Goal: Task Accomplishment & Management: Complete application form

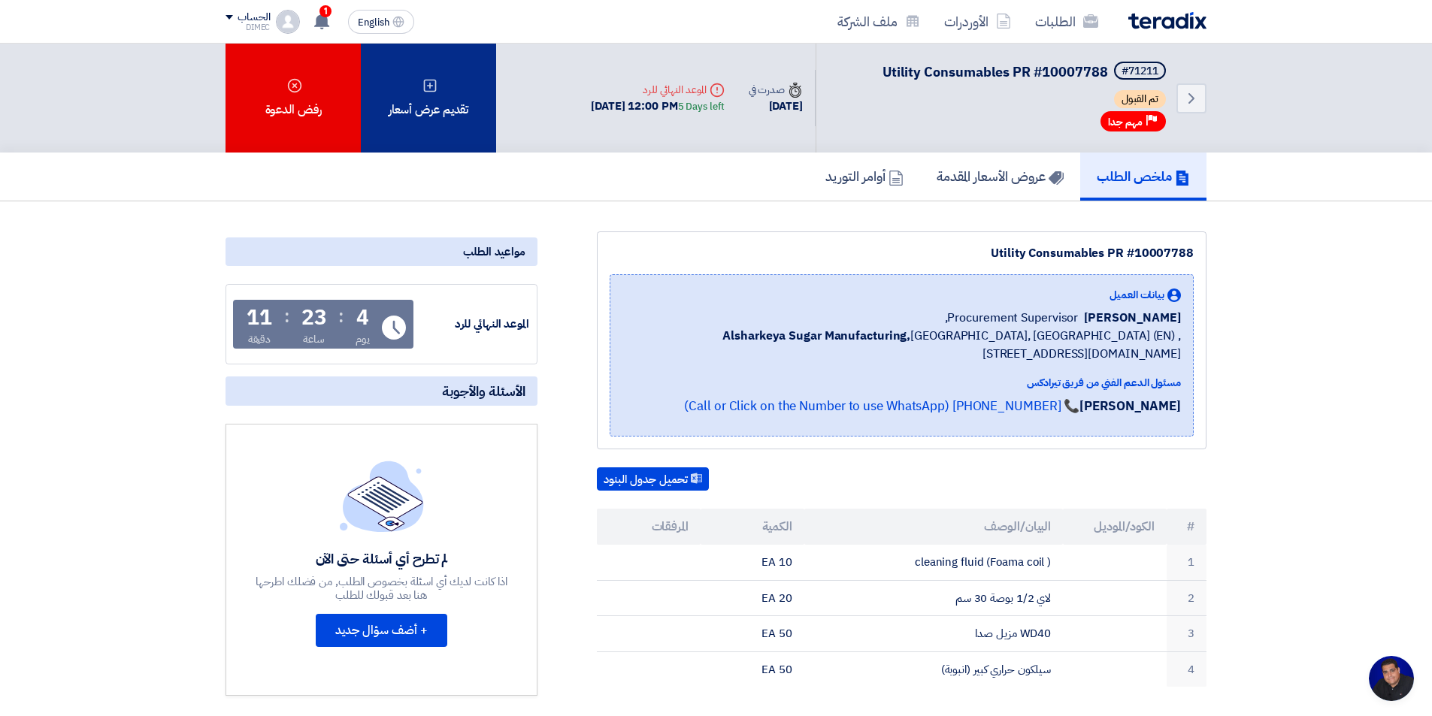
click at [439, 106] on div "تقديم عرض أسعار" at bounding box center [428, 98] width 135 height 109
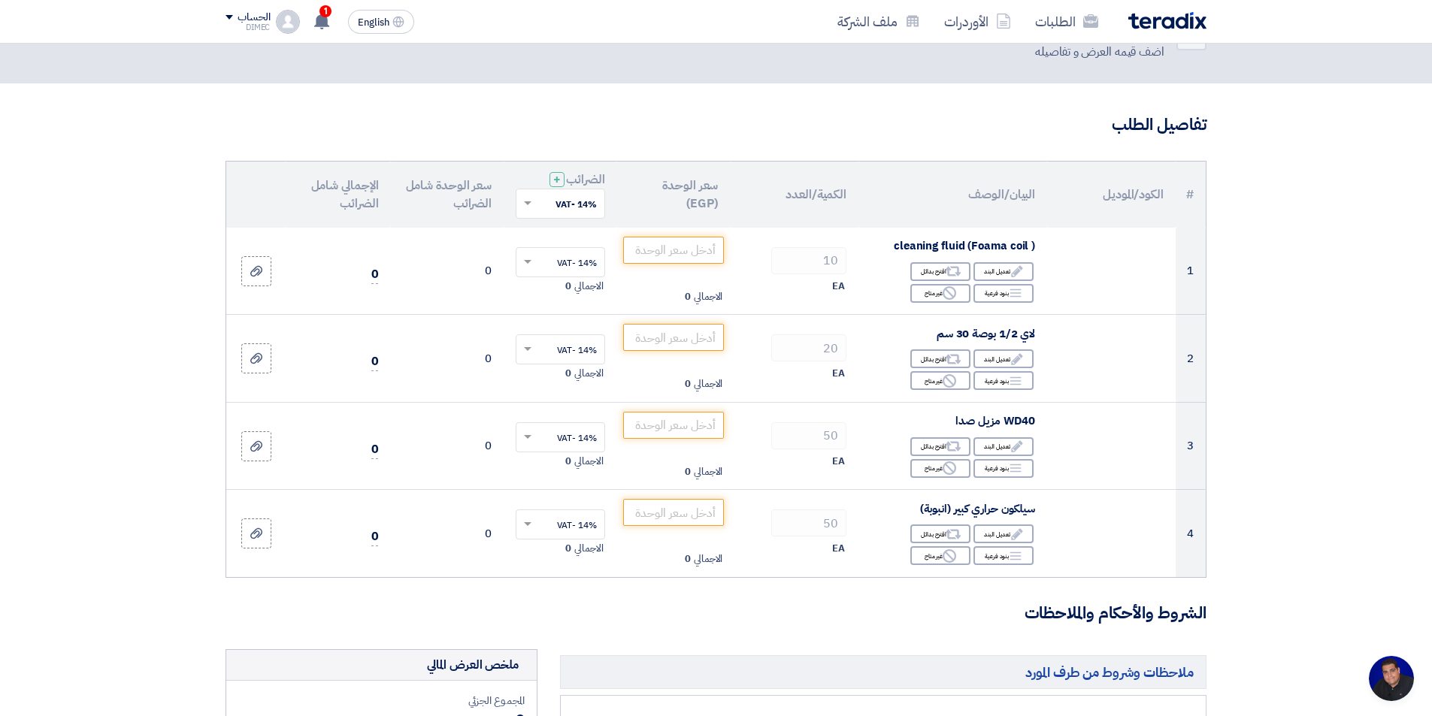
scroll to position [150, 0]
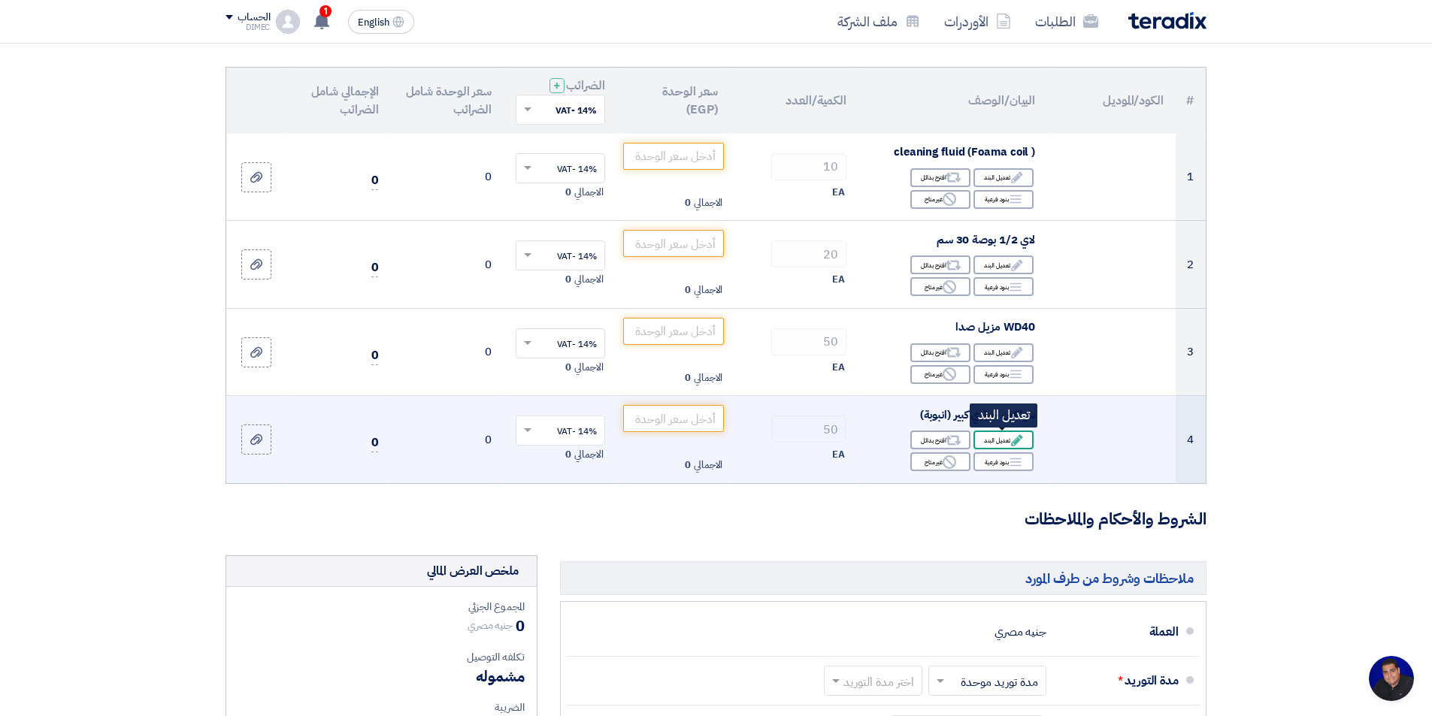
click at [992, 441] on div "Edit تعديل البند" at bounding box center [1003, 440] width 60 height 19
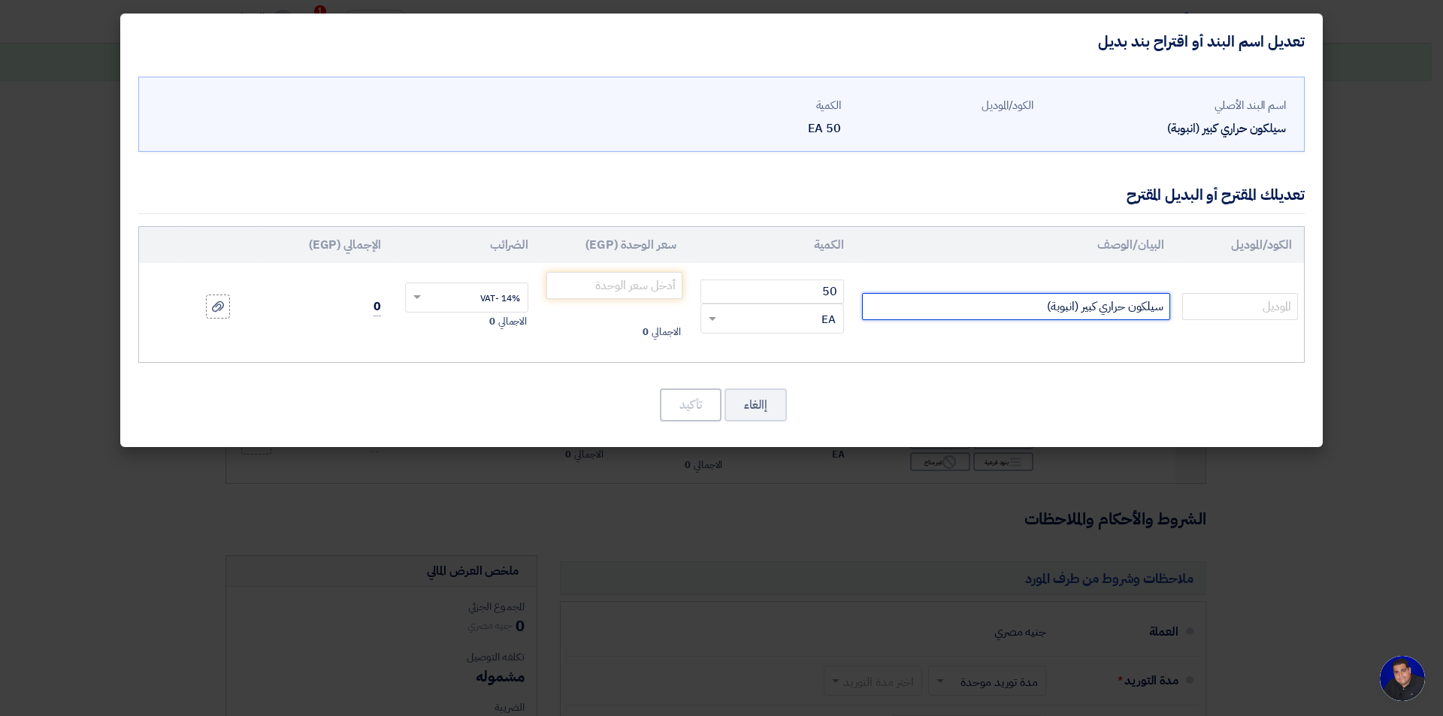
click at [998, 304] on input "سيلكون حراري كبير (انبوبة)" at bounding box center [1016, 306] width 308 height 27
paste input "Falcon Red high temp. Silicon"
click at [1043, 303] on input "سيلكون حراري كبير (انبوبة) Falcon Red high temp. Silicon" at bounding box center [1016, 306] width 308 height 27
type input "سيلكون حراري كبير (انبوبة) 290gm Falcon Red high temp. Silicon"
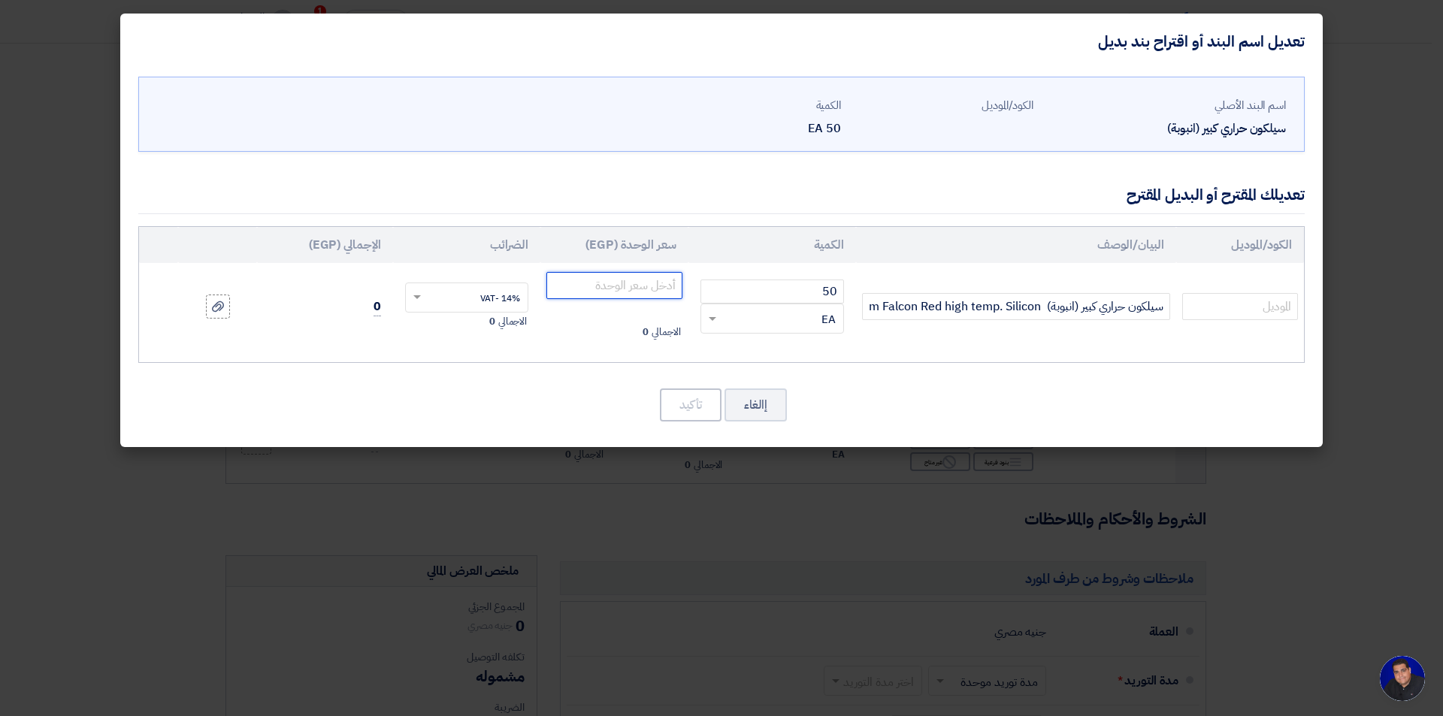
click at [636, 288] on input "number" at bounding box center [614, 285] width 136 height 27
type input "259"
click at [906, 346] on td "سيلكون حراري كبير (انبوبة) 290gm Falcon Red high temp. Silicon" at bounding box center [1016, 306] width 320 height 87
click at [684, 408] on button "تأكيد" at bounding box center [691, 405] width 62 height 33
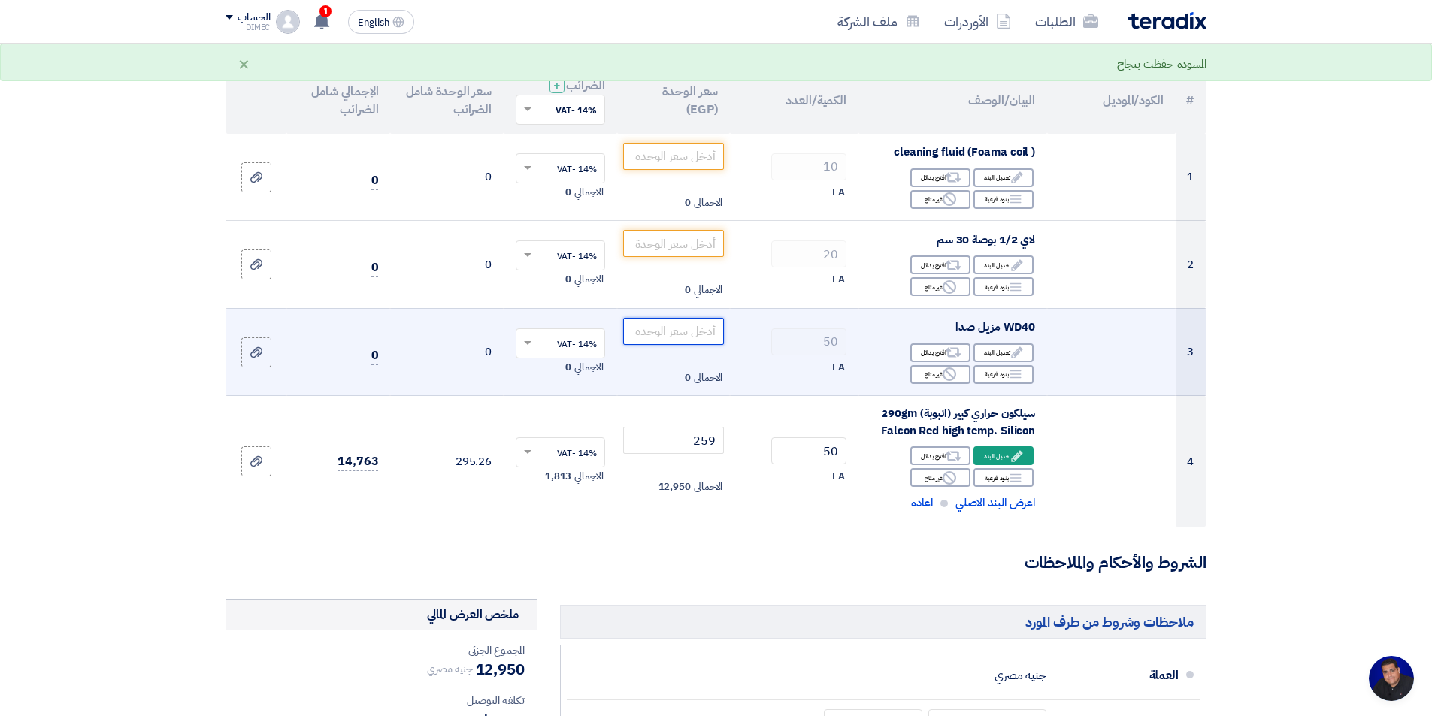
click at [688, 333] on input "number" at bounding box center [673, 331] width 101 height 27
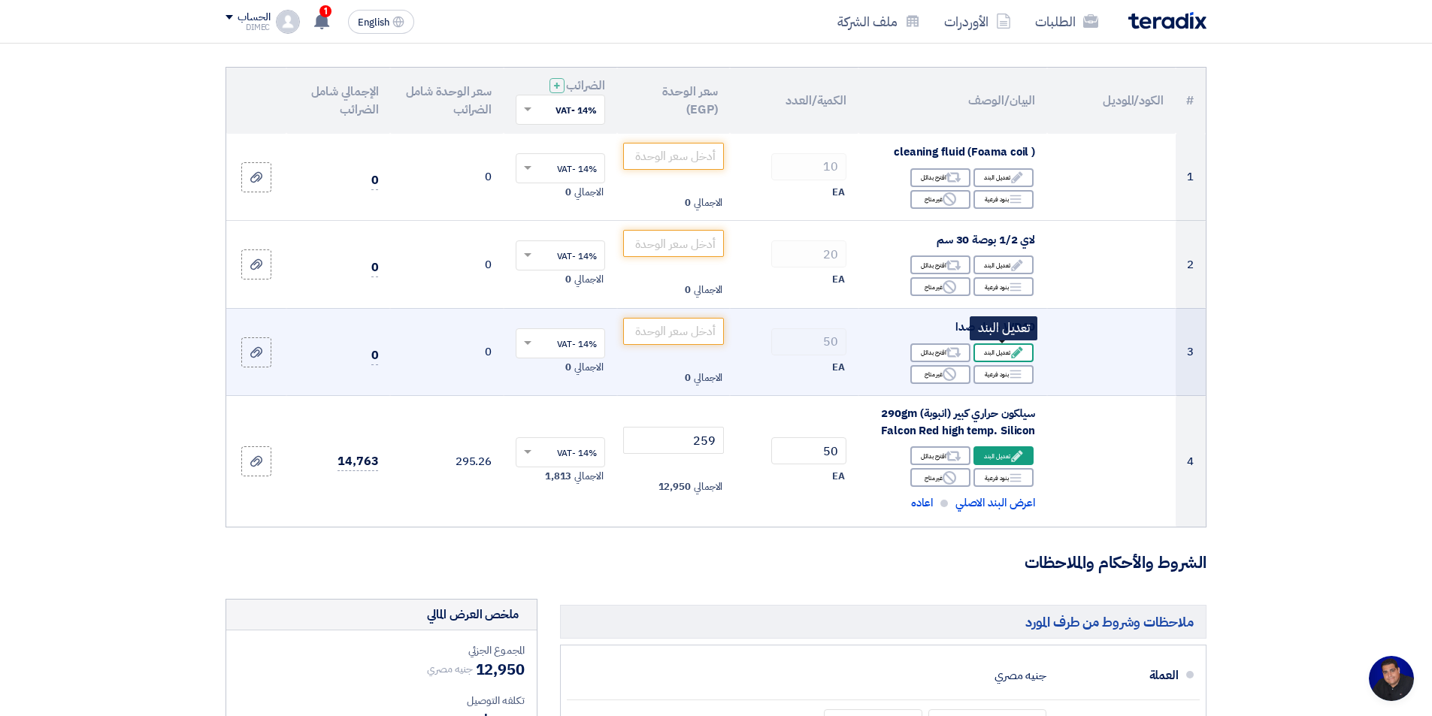
click at [1020, 351] on use at bounding box center [1016, 352] width 11 height 11
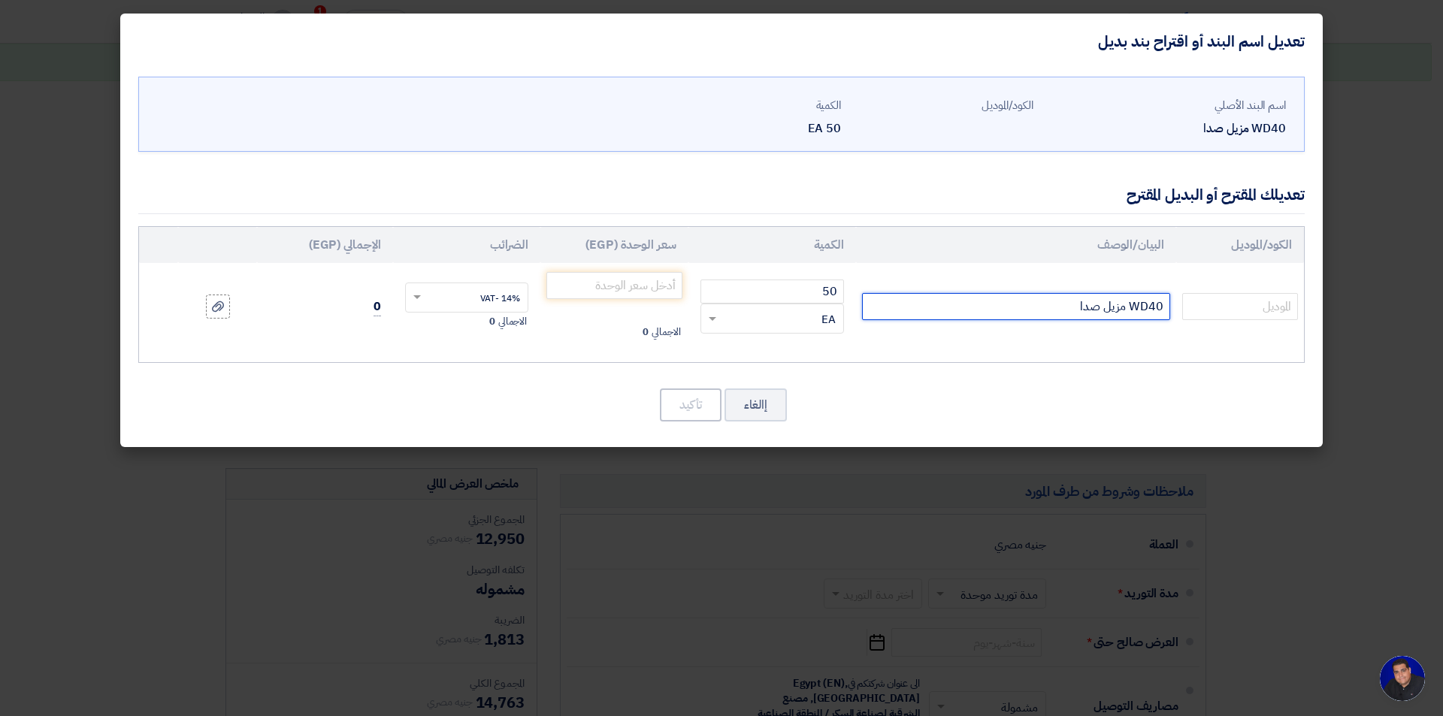
click at [997, 306] on input "WD40 مزيل صدا" at bounding box center [1016, 306] width 308 height 27
paste input "330ML"
type input "WD40 مزيل صدا 330ML"
click at [649, 289] on input "number" at bounding box center [614, 285] width 136 height 27
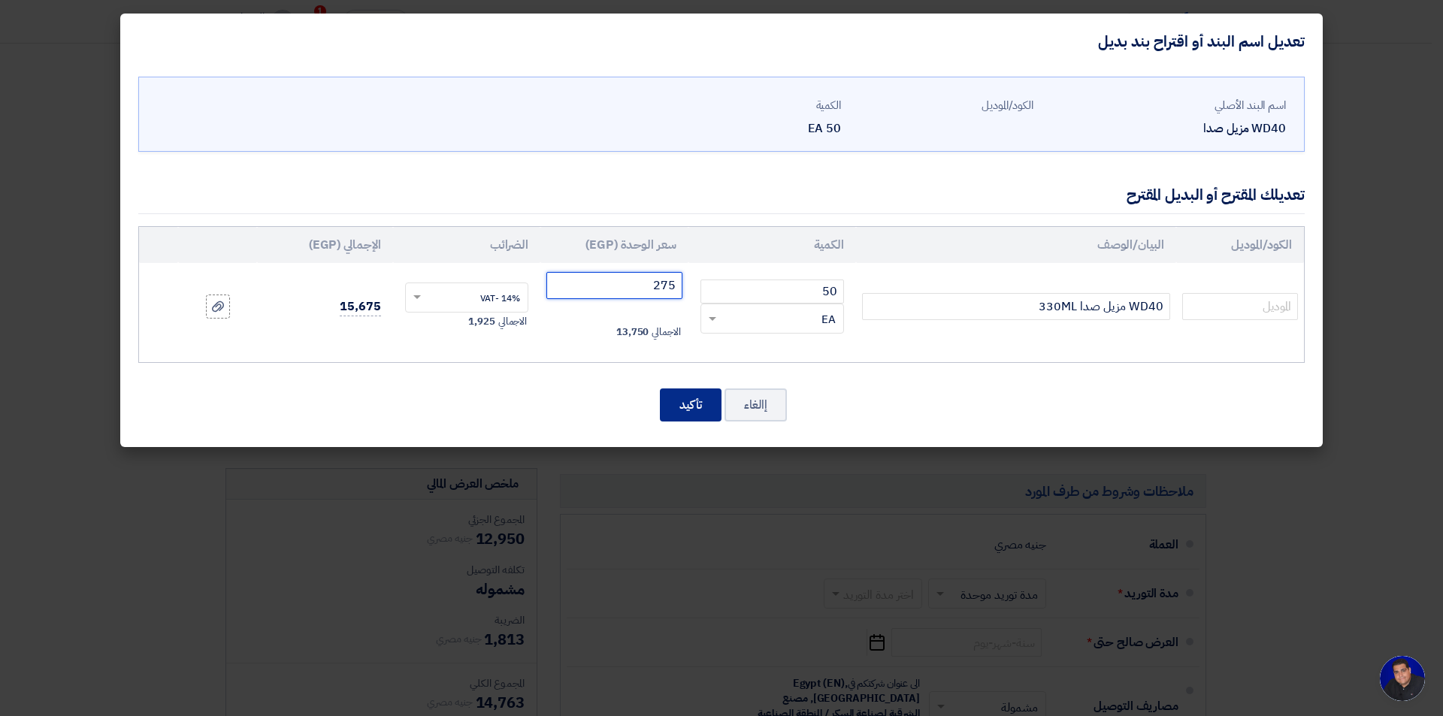
type input "275"
click at [694, 408] on button "تأكيد" at bounding box center [691, 405] width 62 height 33
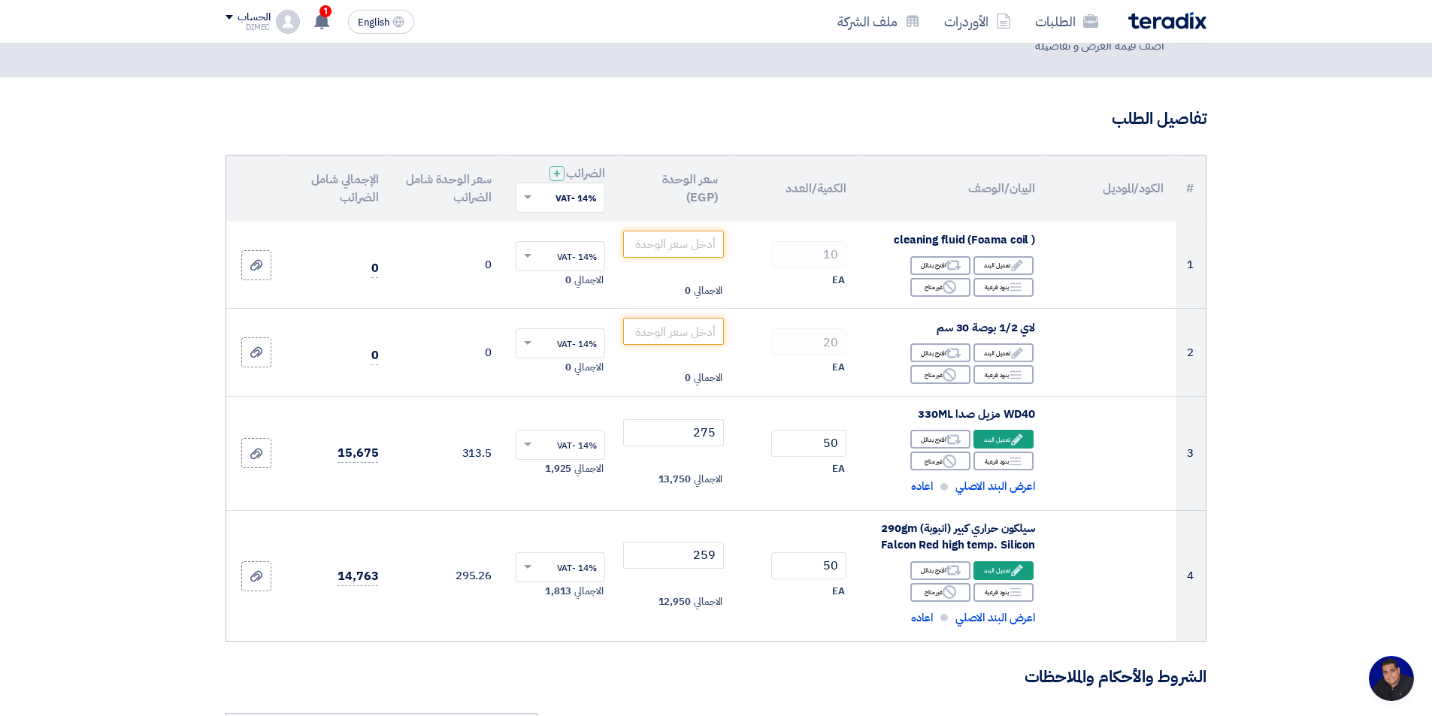
scroll to position [0, 0]
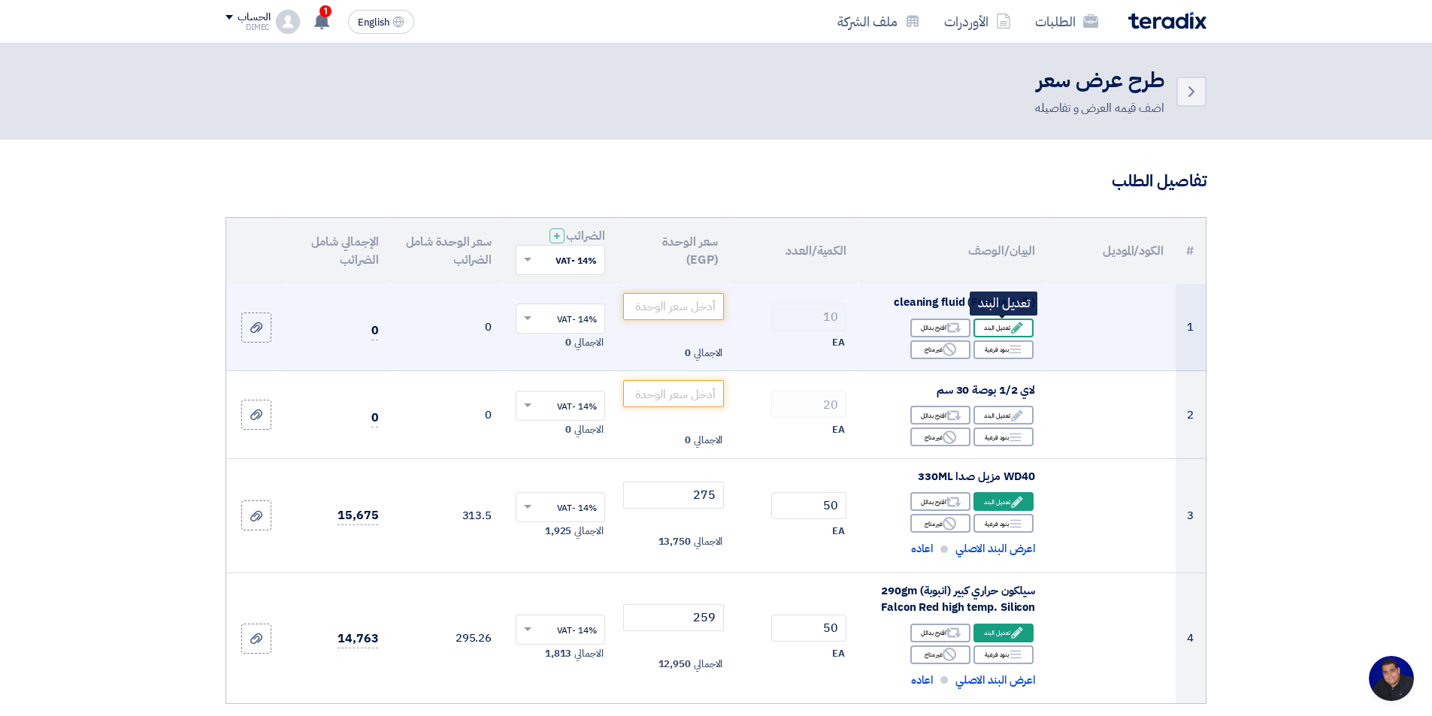
click at [1007, 332] on div "Edit تعديل البند" at bounding box center [1003, 328] width 60 height 19
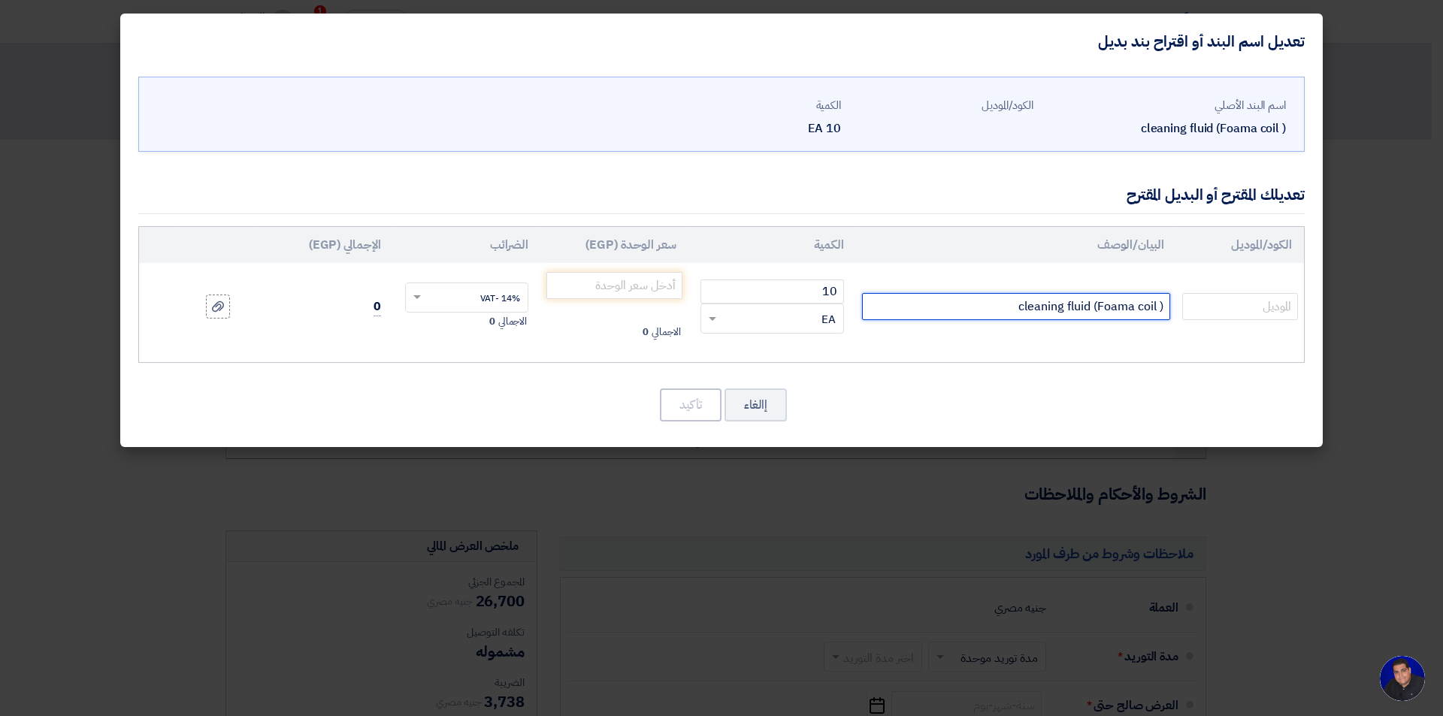
click at [969, 307] on input "cleaning fluid (Foama coil )" at bounding box center [1016, 306] width 308 height 27
click at [1162, 307] on input "cleaning fluid (Foama coil )" at bounding box center [1016, 306] width 308 height 27
paste input "1.81 kg"
drag, startPoint x: 1155, startPoint y: 307, endPoint x: 1178, endPoint y: 330, distance: 31.9
click at [1155, 307] on input "1.81 cleaning fluid (Foama coil )" at bounding box center [1016, 306] width 308 height 27
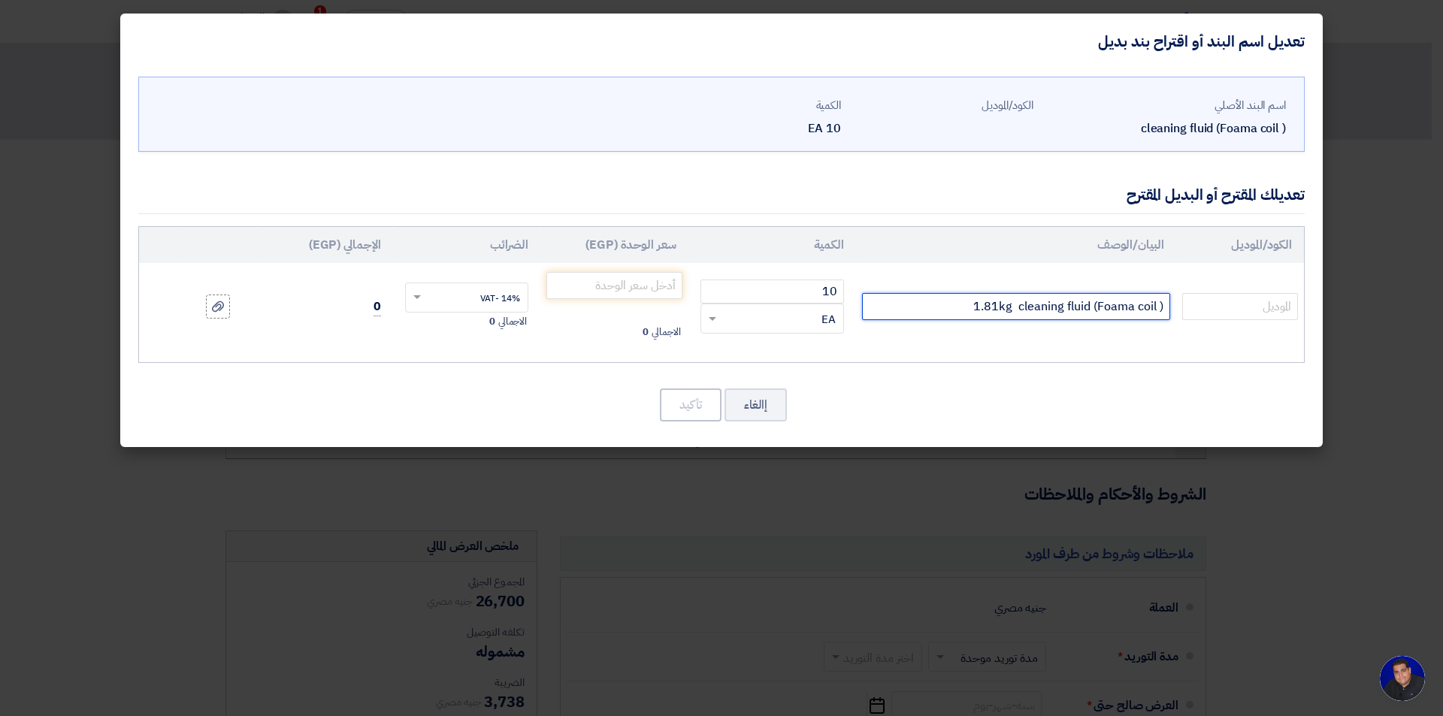
click at [992, 310] on input "1.81kg cleaning fluid (Foama coil )" at bounding box center [1016, 306] width 308 height 27
click at [1010, 308] on input "kg cleaning fluid (Foama coil )" at bounding box center [1016, 306] width 308 height 27
type input "1.81kg cleaning fluid (Foama coil )"
click at [1049, 341] on td "1.81kg cleaning fluid (Foama coil )" at bounding box center [1016, 306] width 320 height 87
click at [755, 408] on button "إالغاء" at bounding box center [755, 405] width 62 height 33
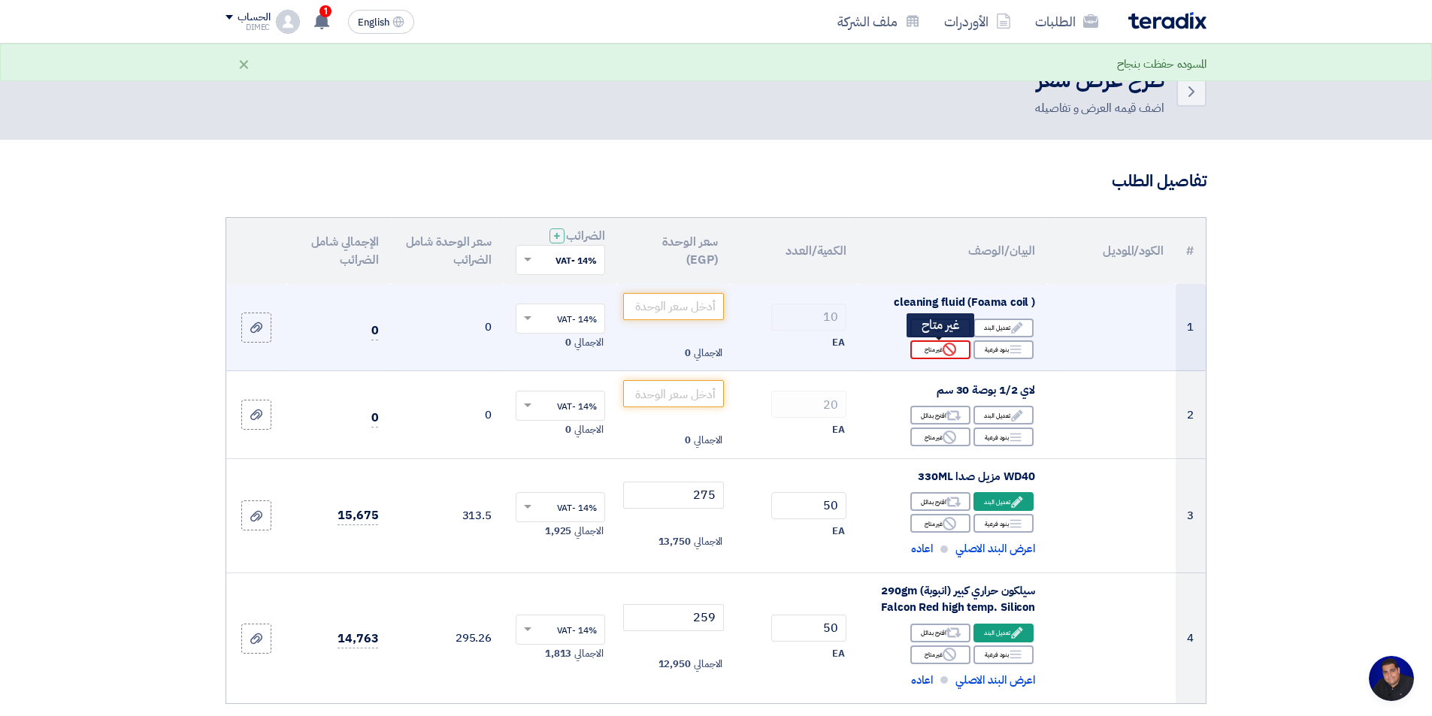
click at [949, 355] on icon "Reject" at bounding box center [949, 350] width 14 height 14
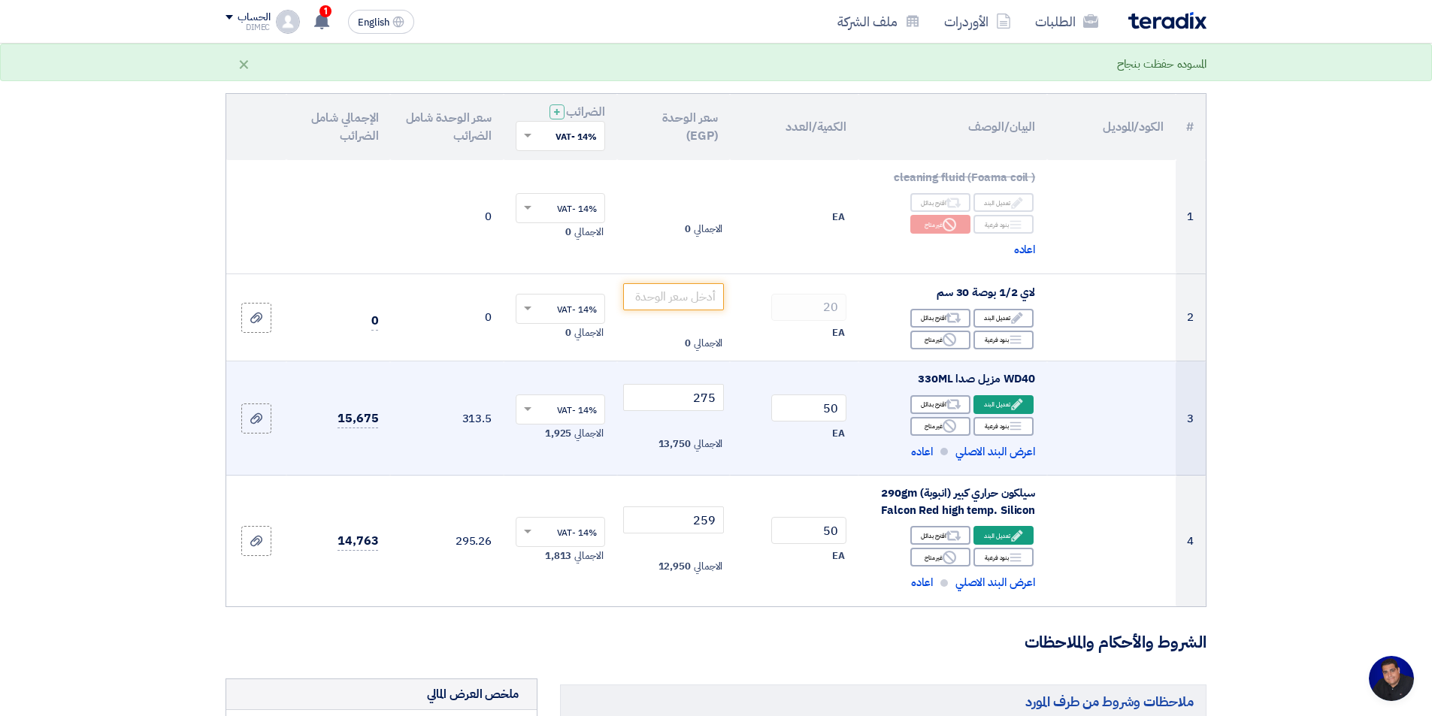
scroll to position [150, 0]
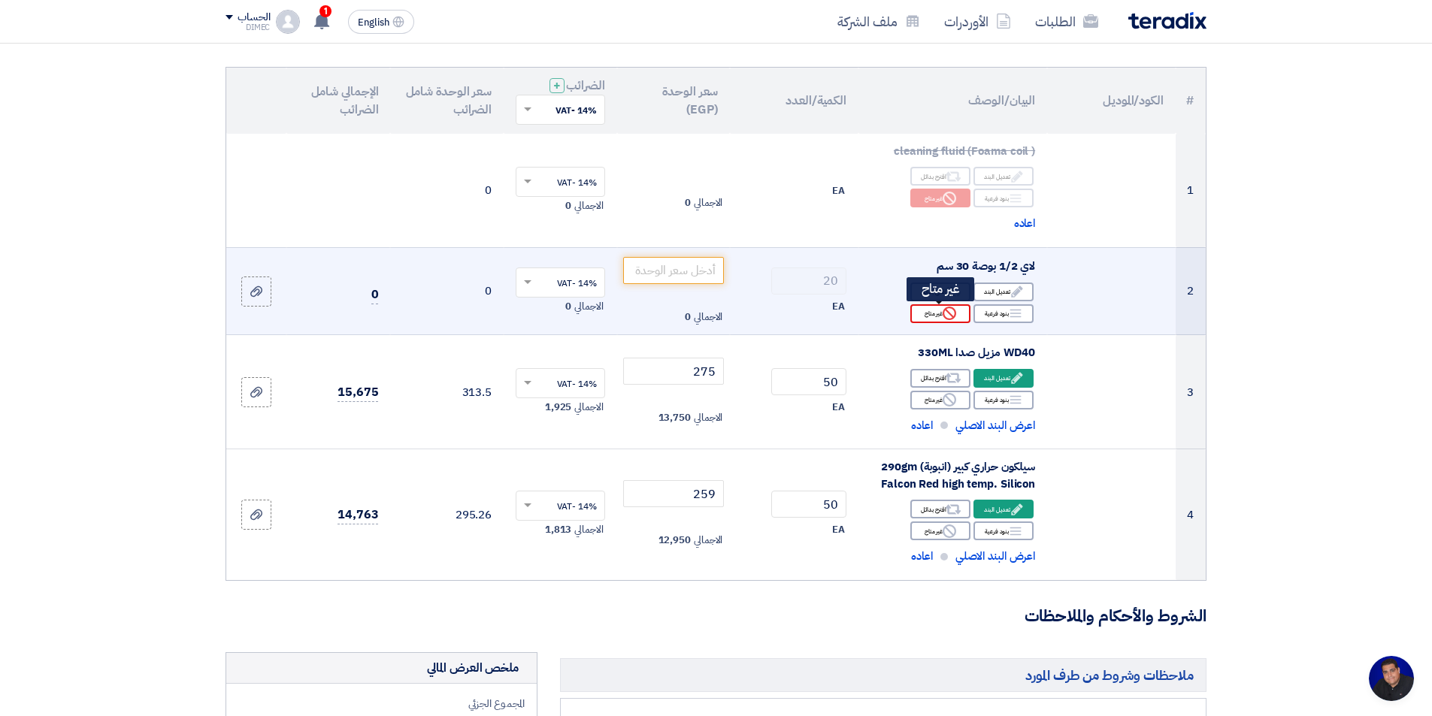
click at [948, 315] on icon "Reject" at bounding box center [949, 314] width 14 height 14
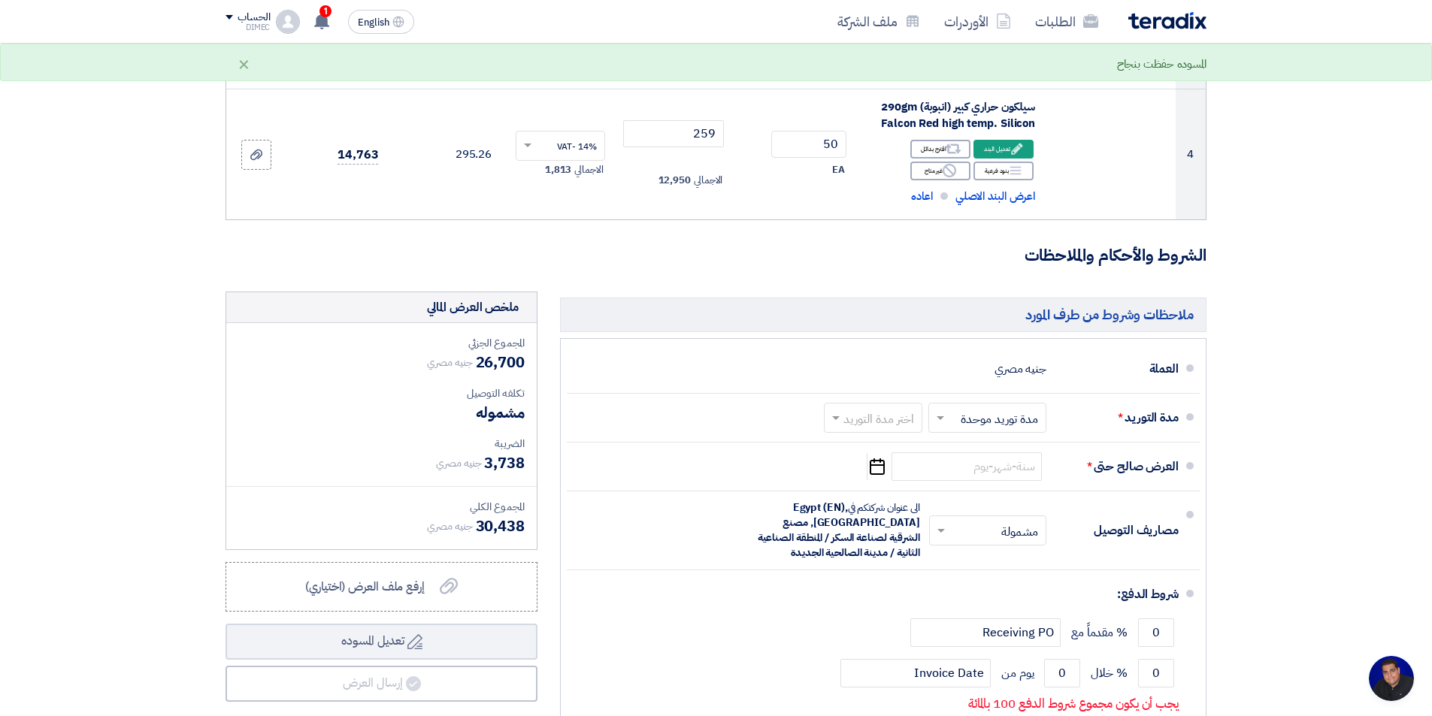
scroll to position [676, 0]
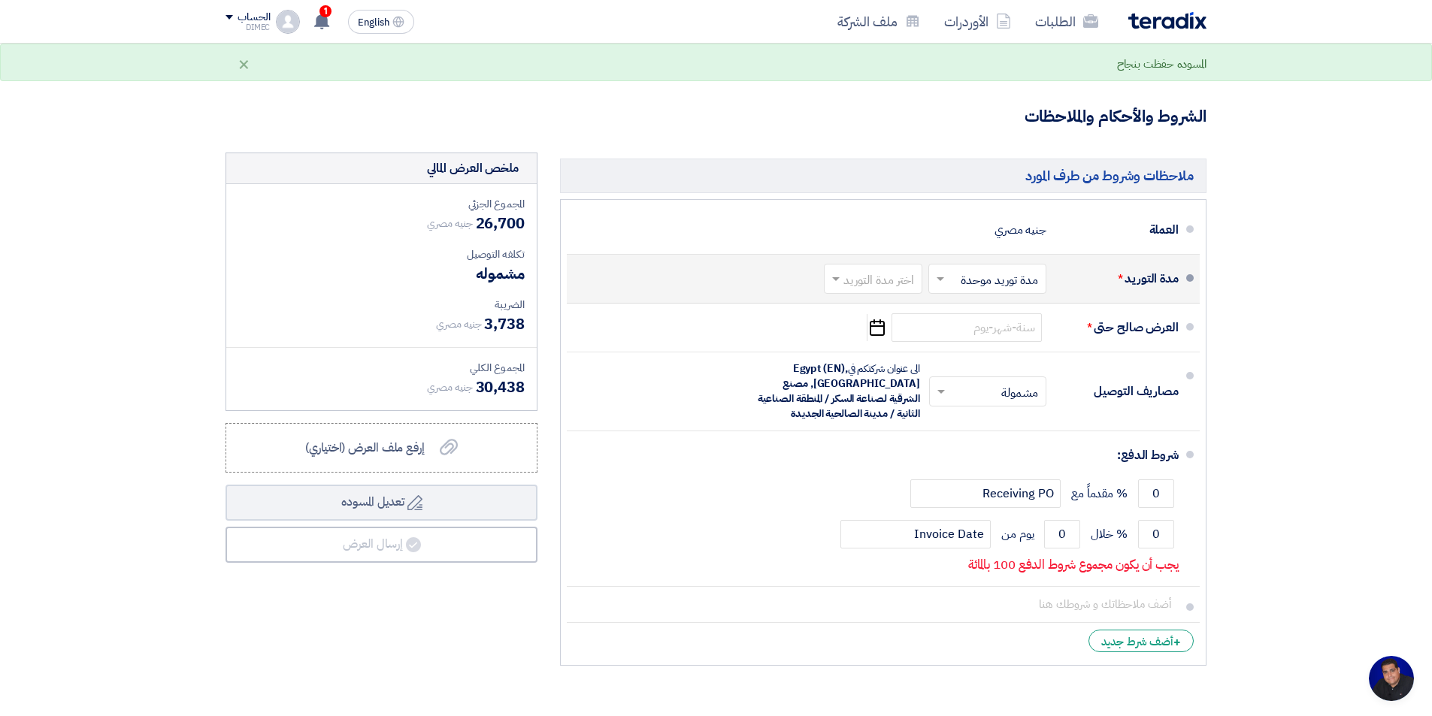
click at [1024, 285] on input "text" at bounding box center [984, 280] width 110 height 22
click at [1020, 343] on span "مدة توريد موحدة" at bounding box center [1001, 339] width 79 height 18
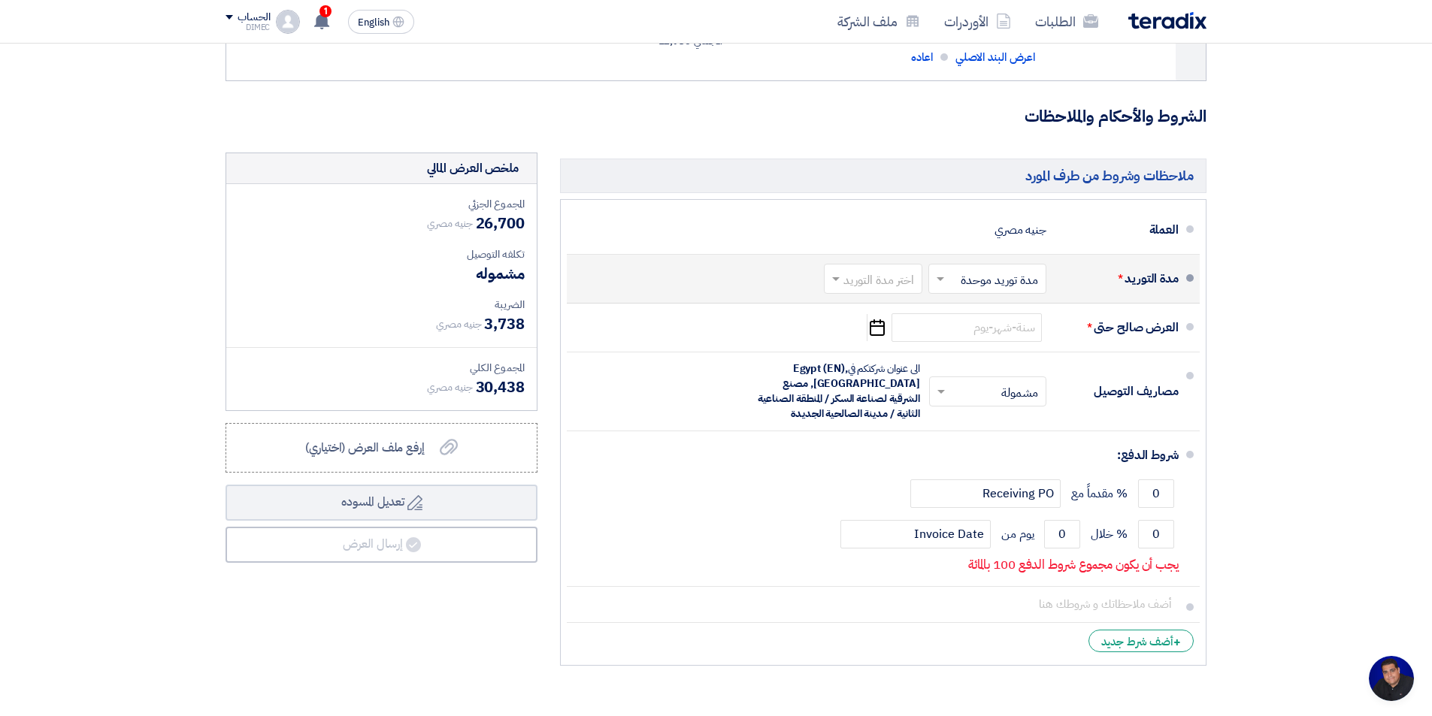
click at [885, 290] on input "text" at bounding box center [869, 280] width 91 height 22
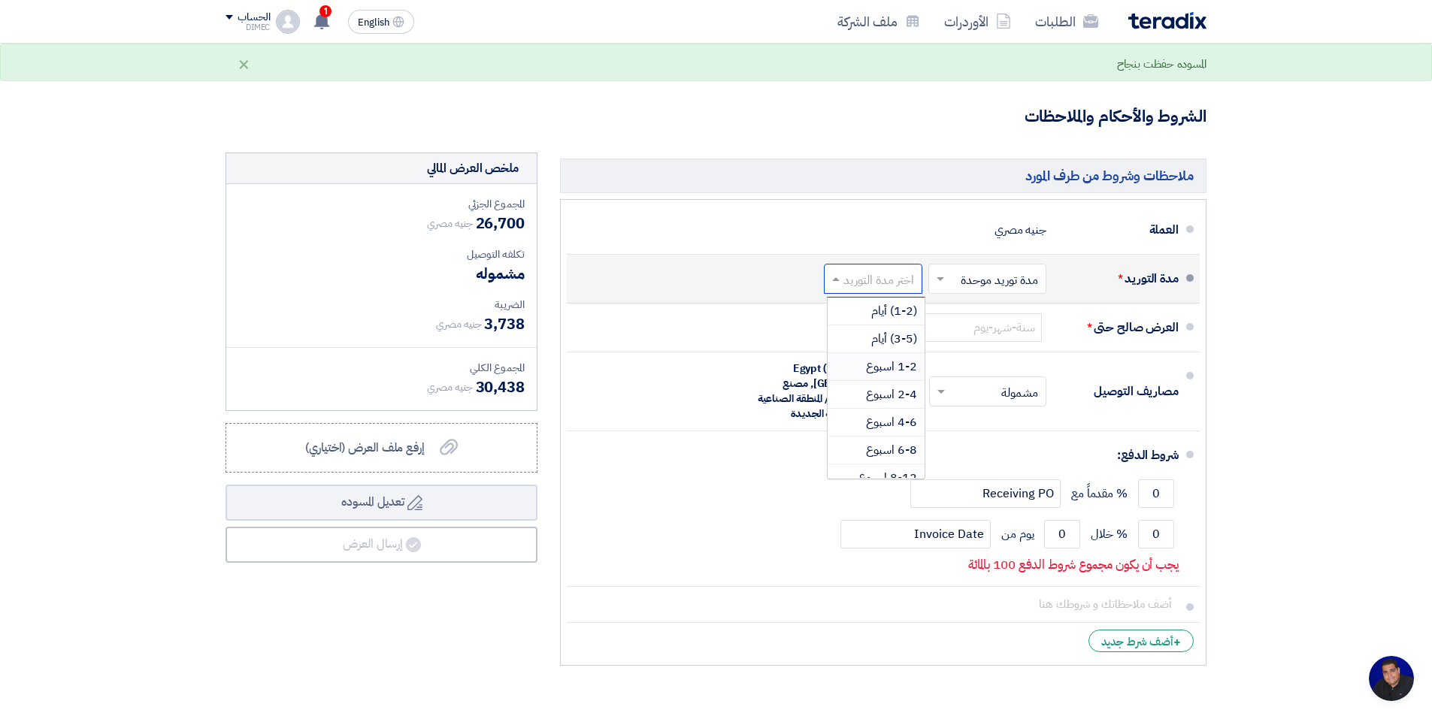
click at [903, 364] on span "1-2 اسبوع" at bounding box center [891, 367] width 51 height 18
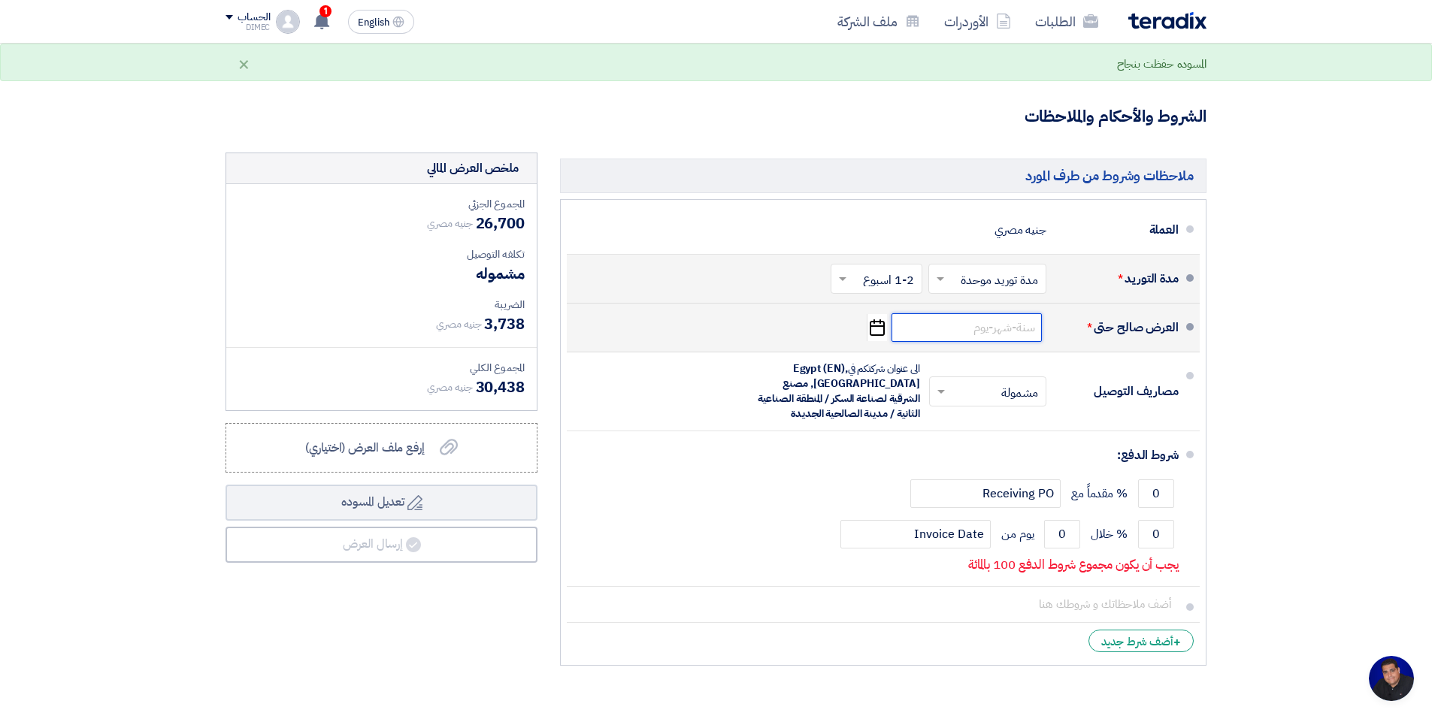
click at [997, 332] on input at bounding box center [966, 327] width 150 height 29
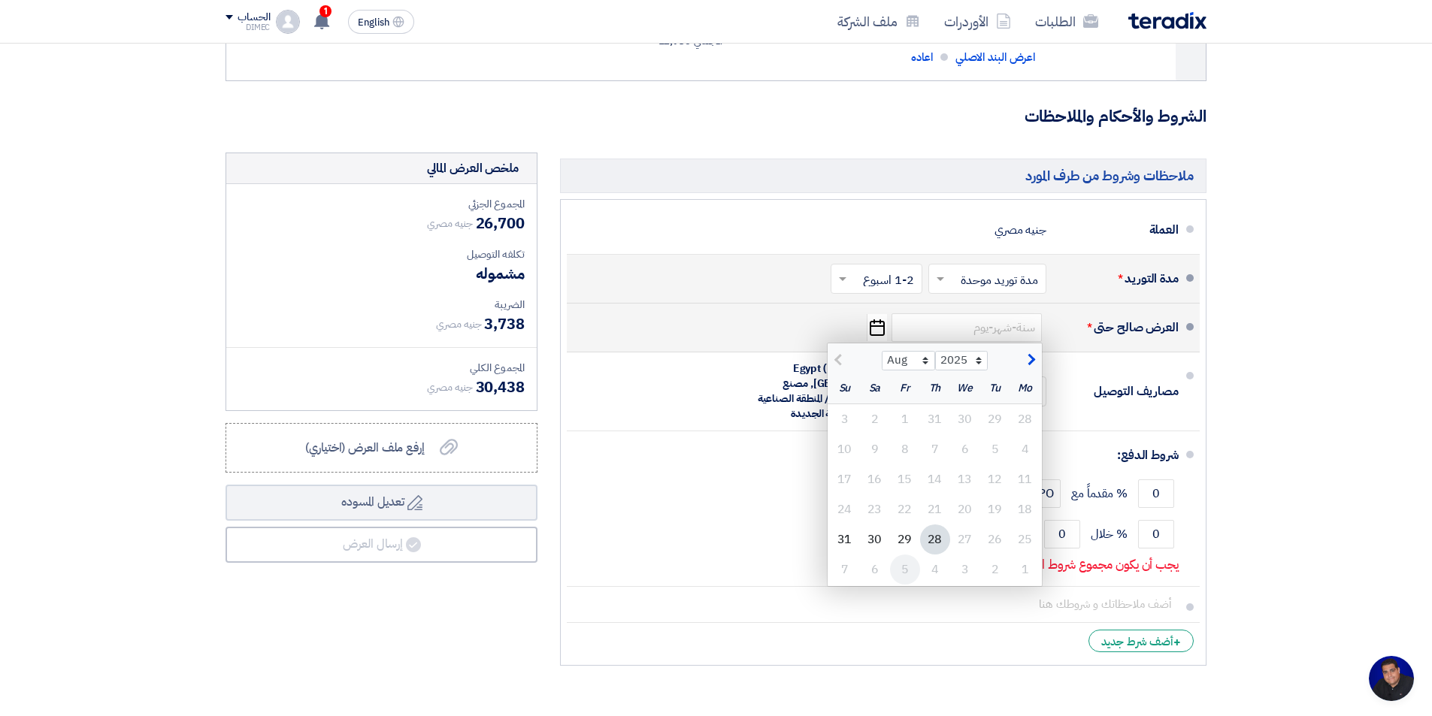
click at [910, 567] on div "5" at bounding box center [905, 570] width 30 height 30
type input "[DATE]"
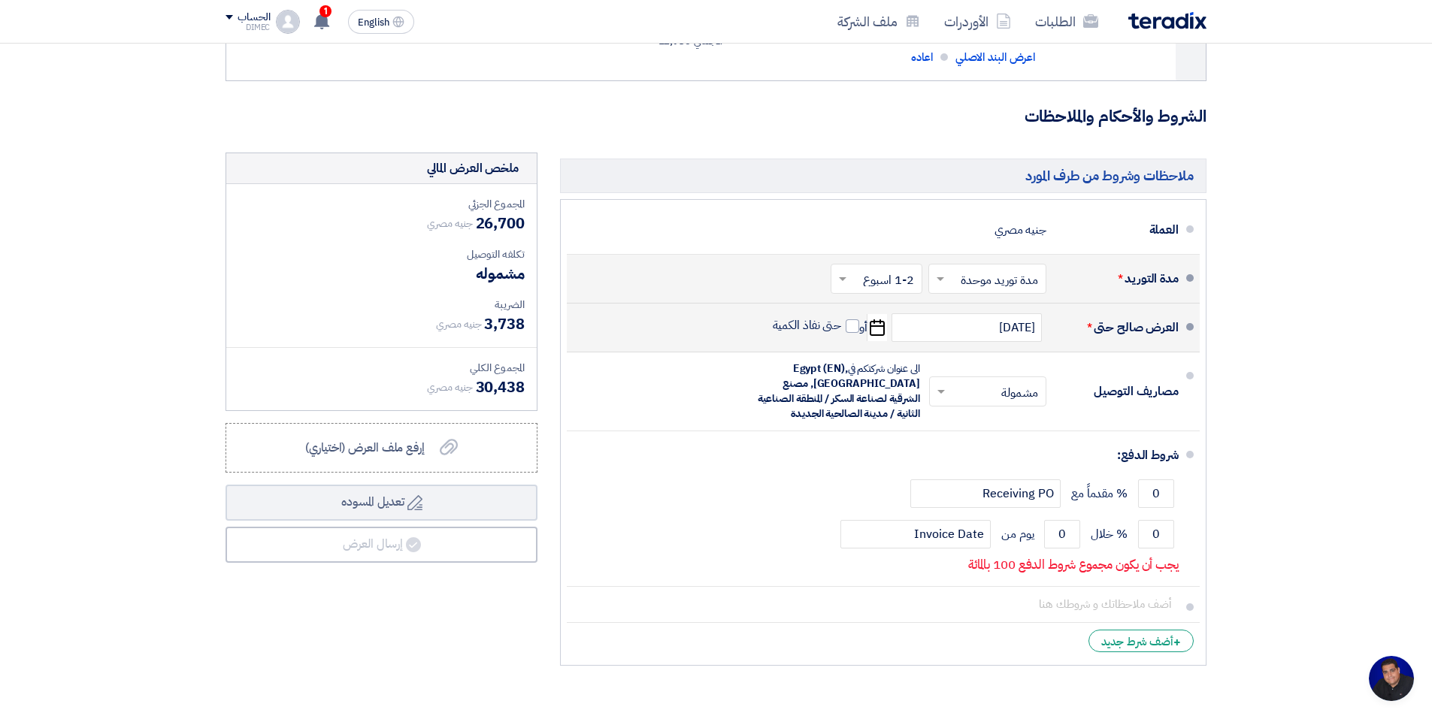
click at [1274, 298] on section "تفاصيل الطلب # الكود/الموديل البيان/الوصف الكمية/العدد سعر الوحدة (EGP) الضرائب…" at bounding box center [716, 91] width 1432 height 1257
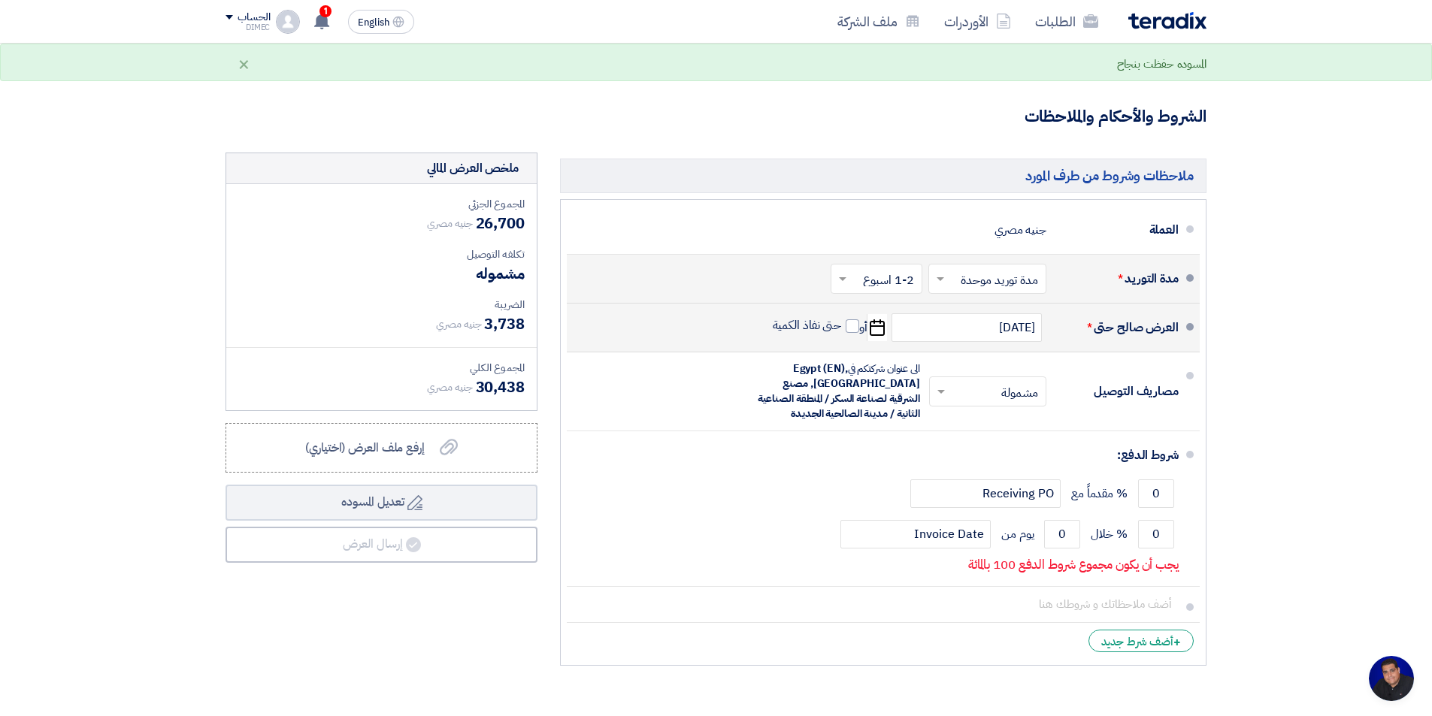
scroll to position [751, 0]
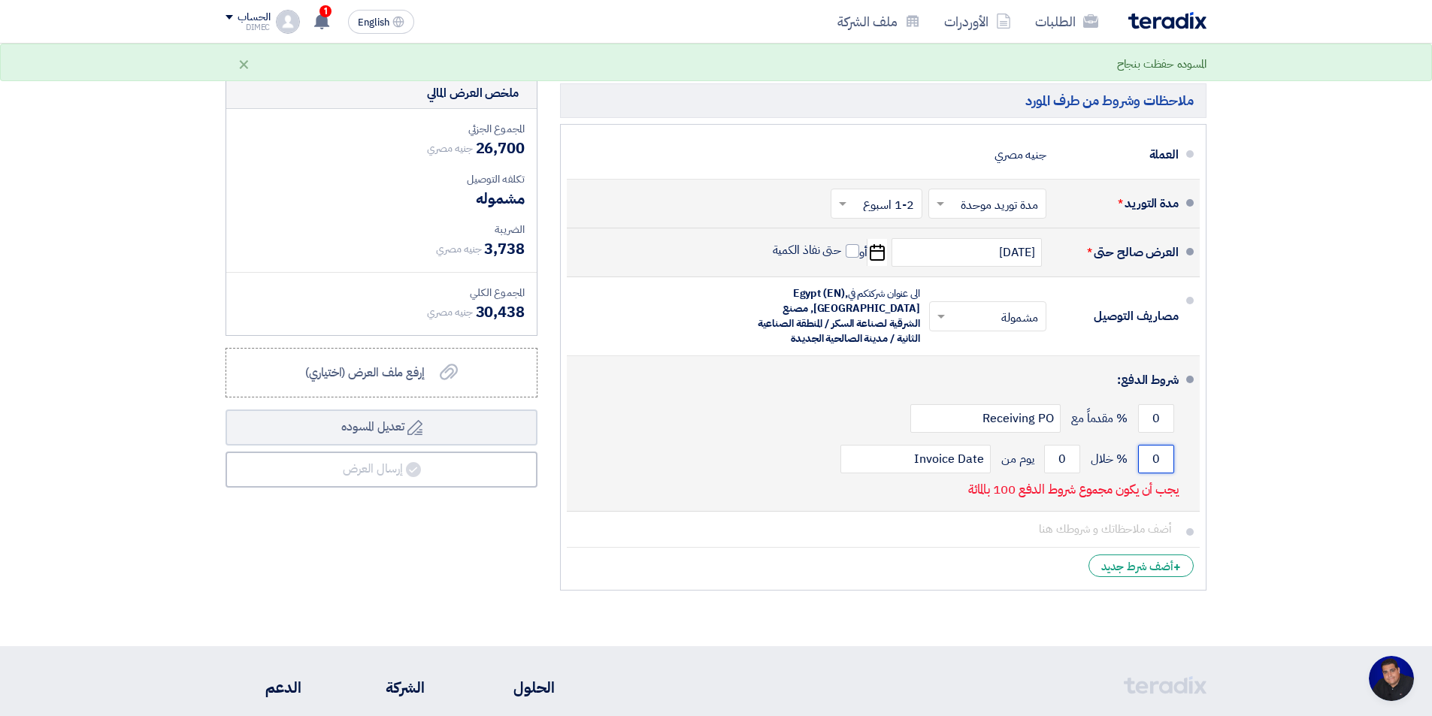
click at [1151, 461] on input "0" at bounding box center [1156, 459] width 36 height 29
type input "100"
click at [1069, 458] on input "0" at bounding box center [1062, 459] width 36 height 29
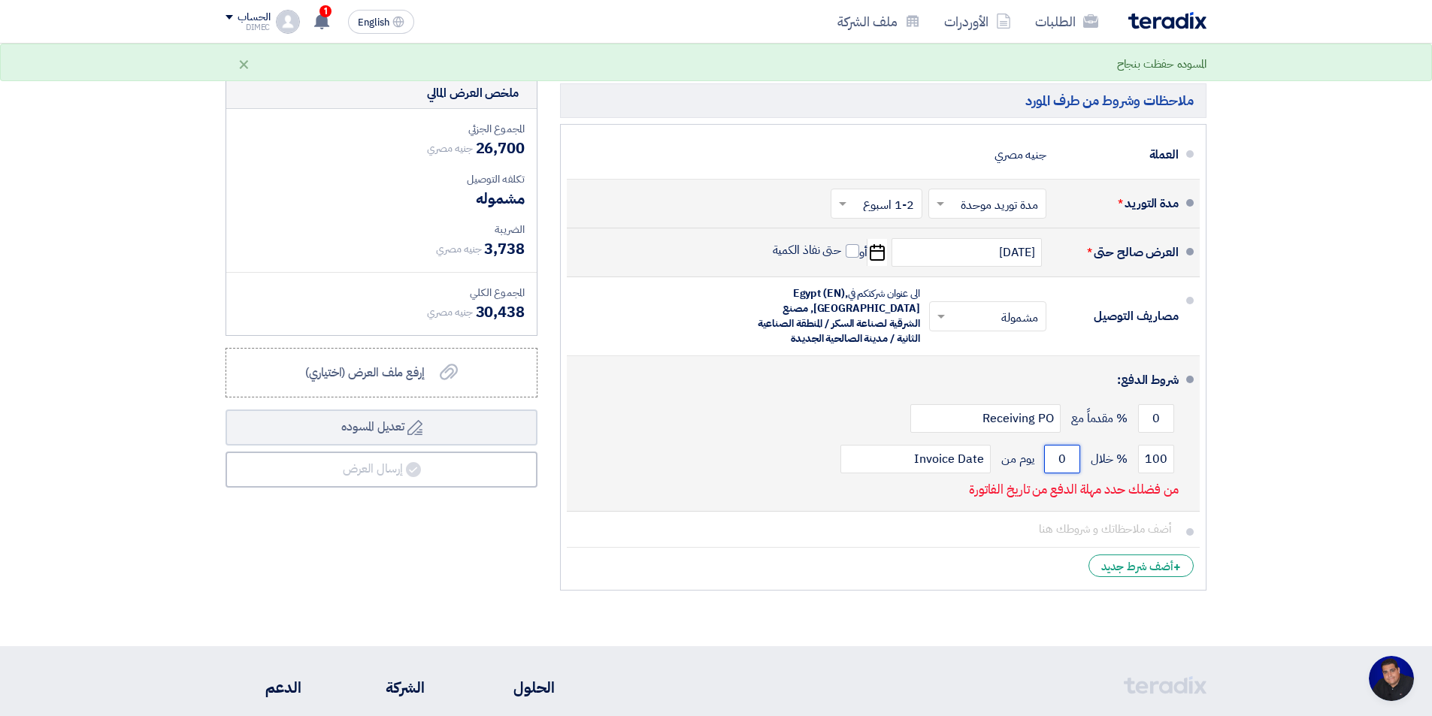
click at [1069, 458] on input "0" at bounding box center [1062, 459] width 36 height 29
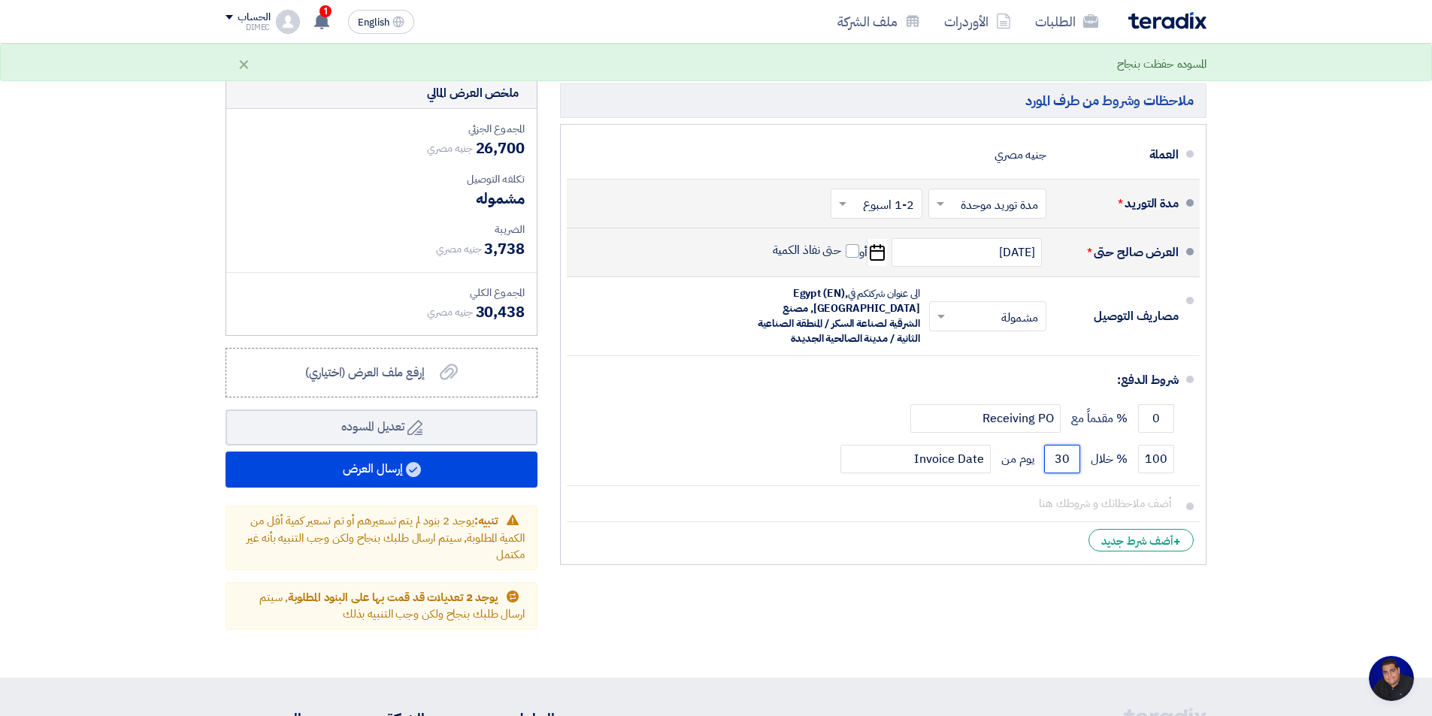
type input "30"
click at [1222, 429] on section "تفاصيل الطلب # الكود/الموديل البيان/الوصف الكمية/العدد سعر الوحدة (EGP) الضرائب…" at bounding box center [716, 33] width 1432 height 1290
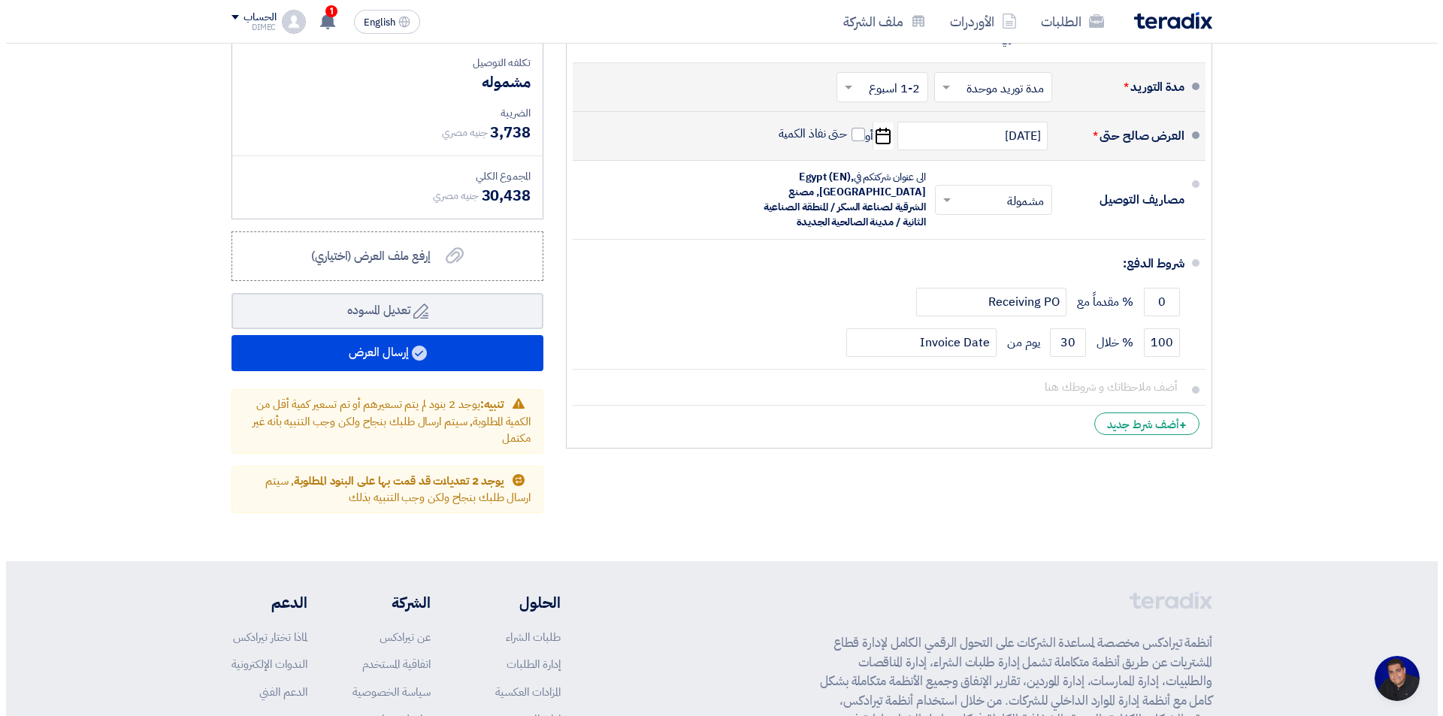
scroll to position [977, 0]
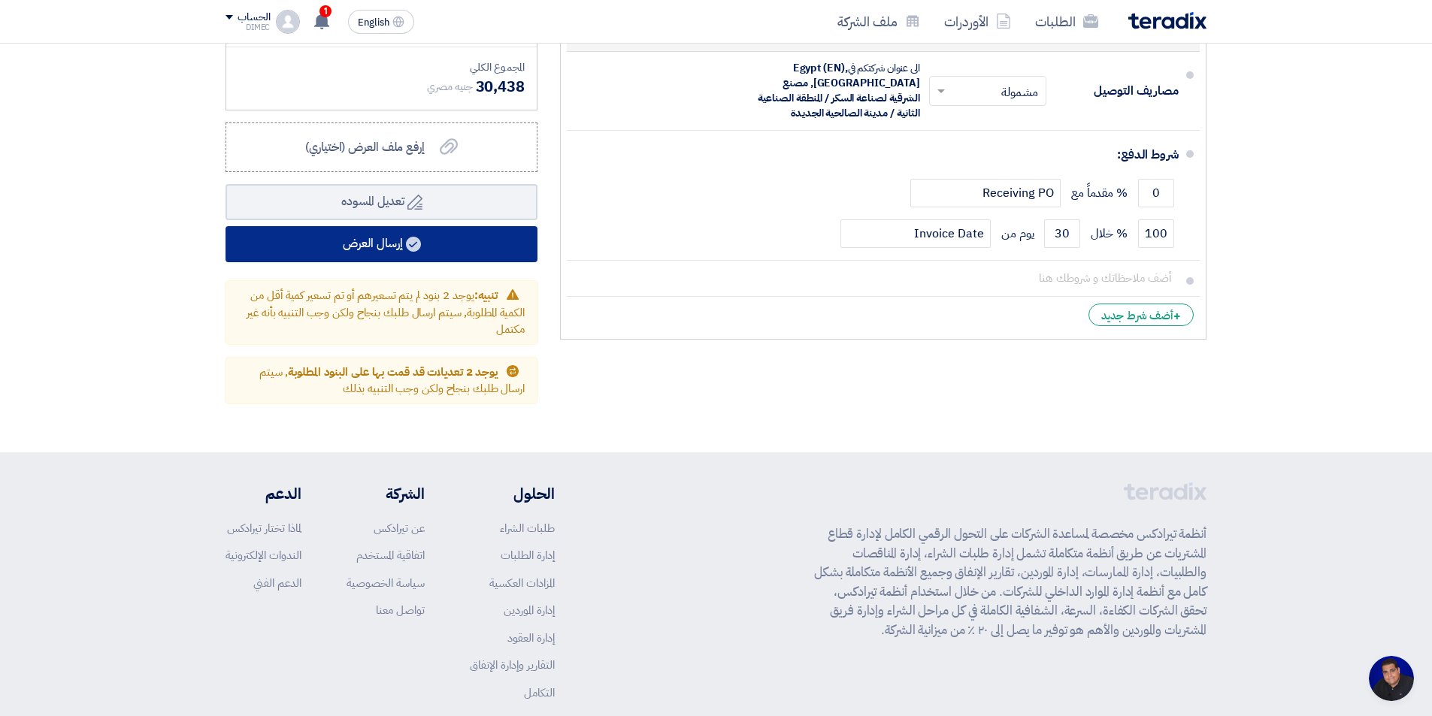
click at [421, 246] on use at bounding box center [413, 244] width 15 height 15
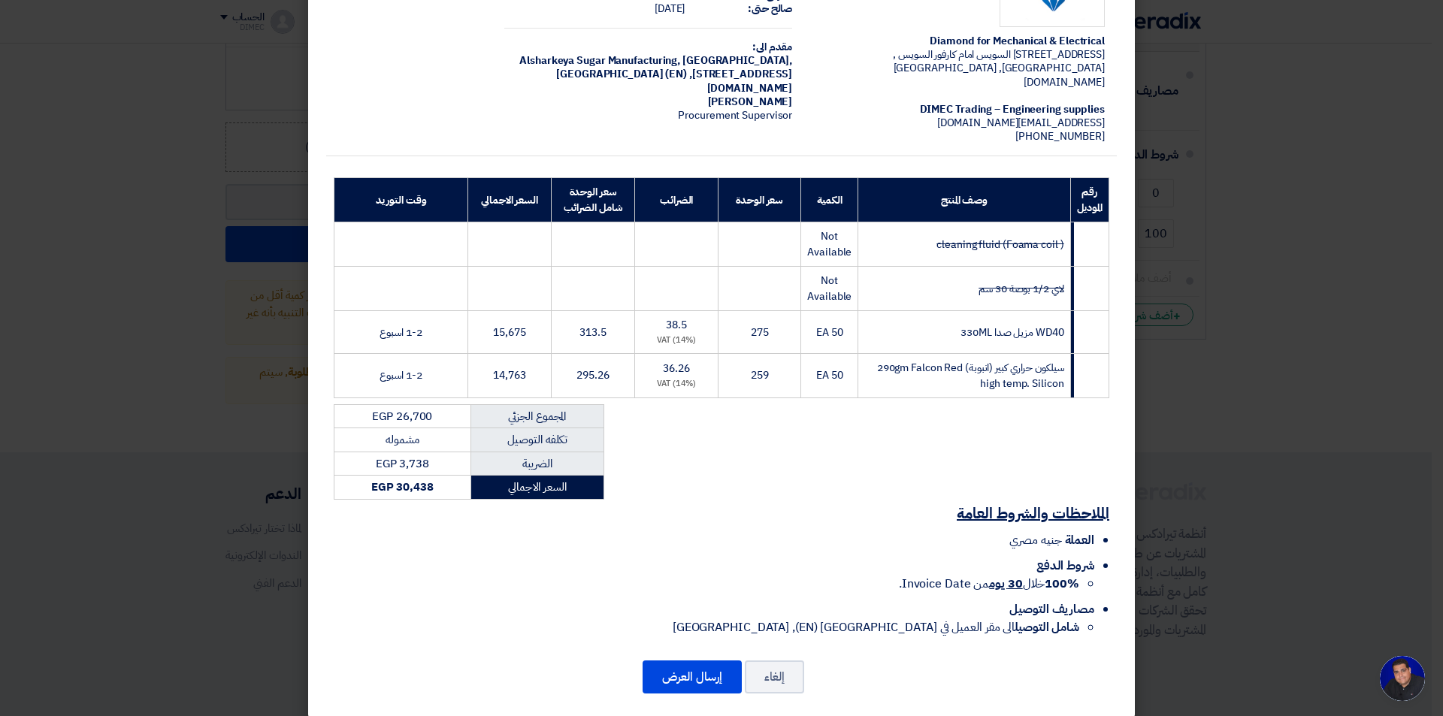
scroll to position [100, 0]
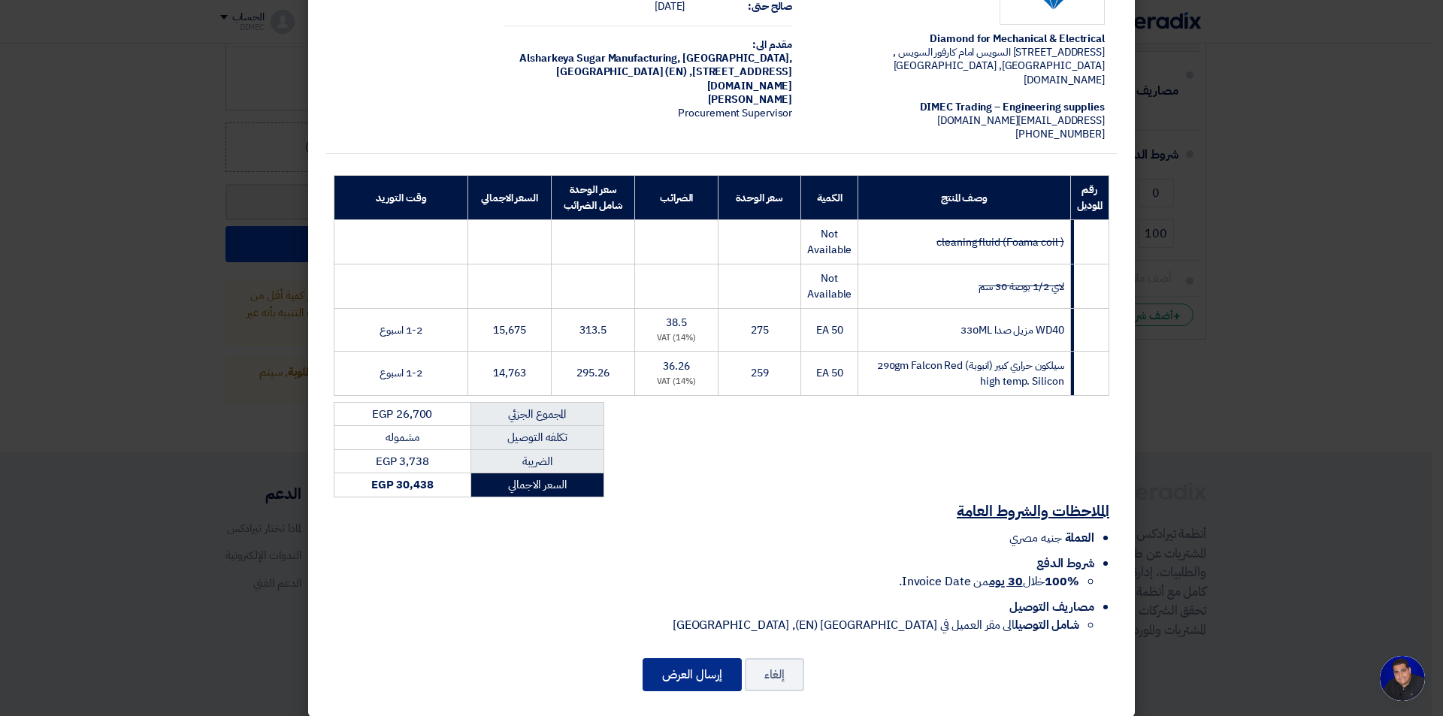
click at [699, 661] on button "إرسال العرض" at bounding box center [692, 674] width 99 height 33
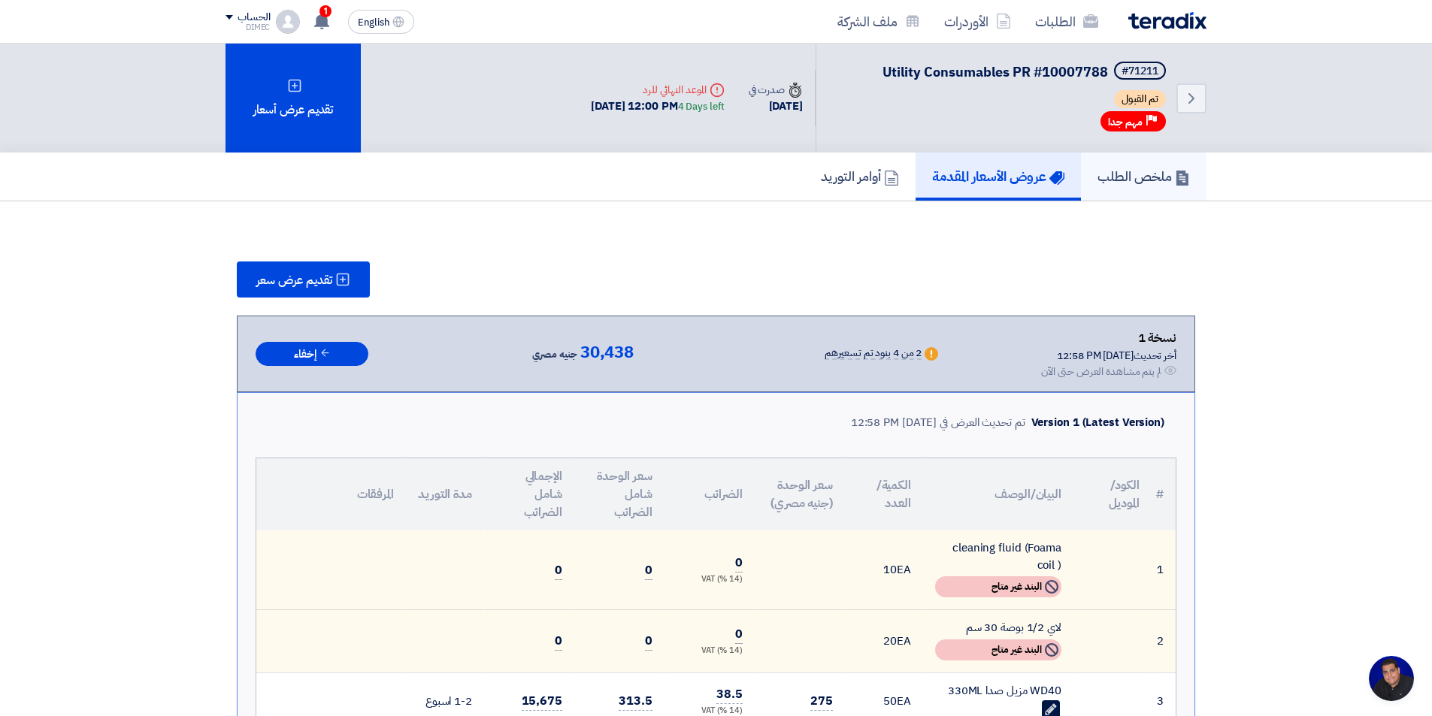
click at [1128, 177] on h5 "ملخص الطلب" at bounding box center [1143, 176] width 92 height 17
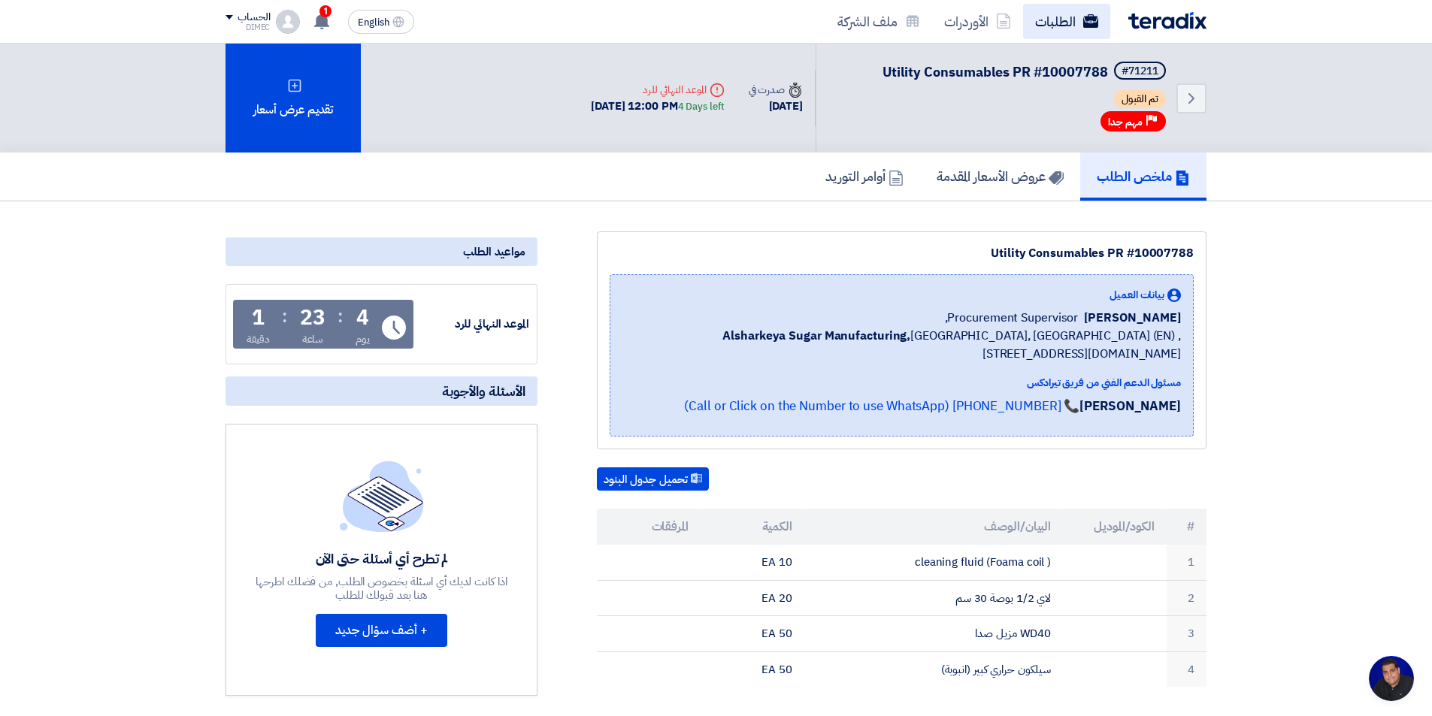
click at [1062, 13] on link "الطلبات" at bounding box center [1066, 21] width 87 height 35
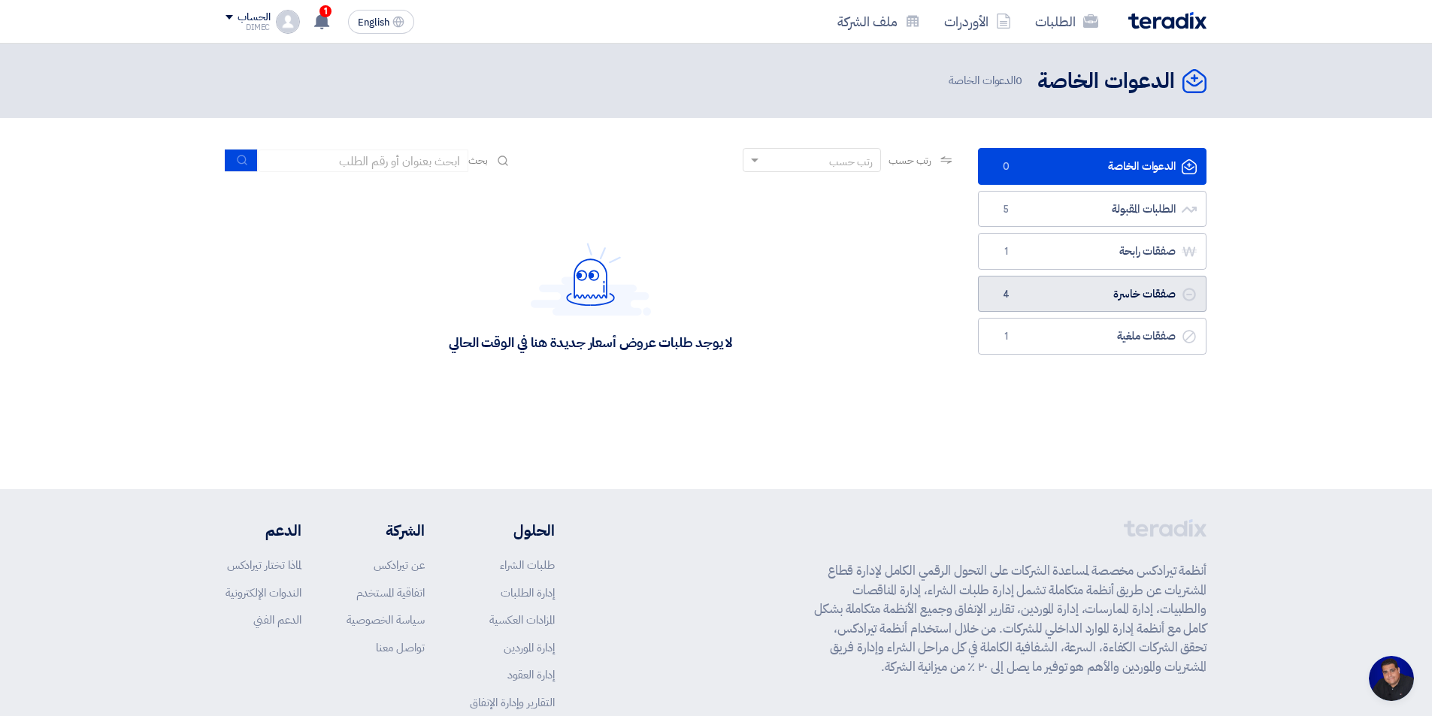
click at [1090, 298] on link "صفقات خاسرة صفقات خاسرة 4" at bounding box center [1092, 294] width 228 height 37
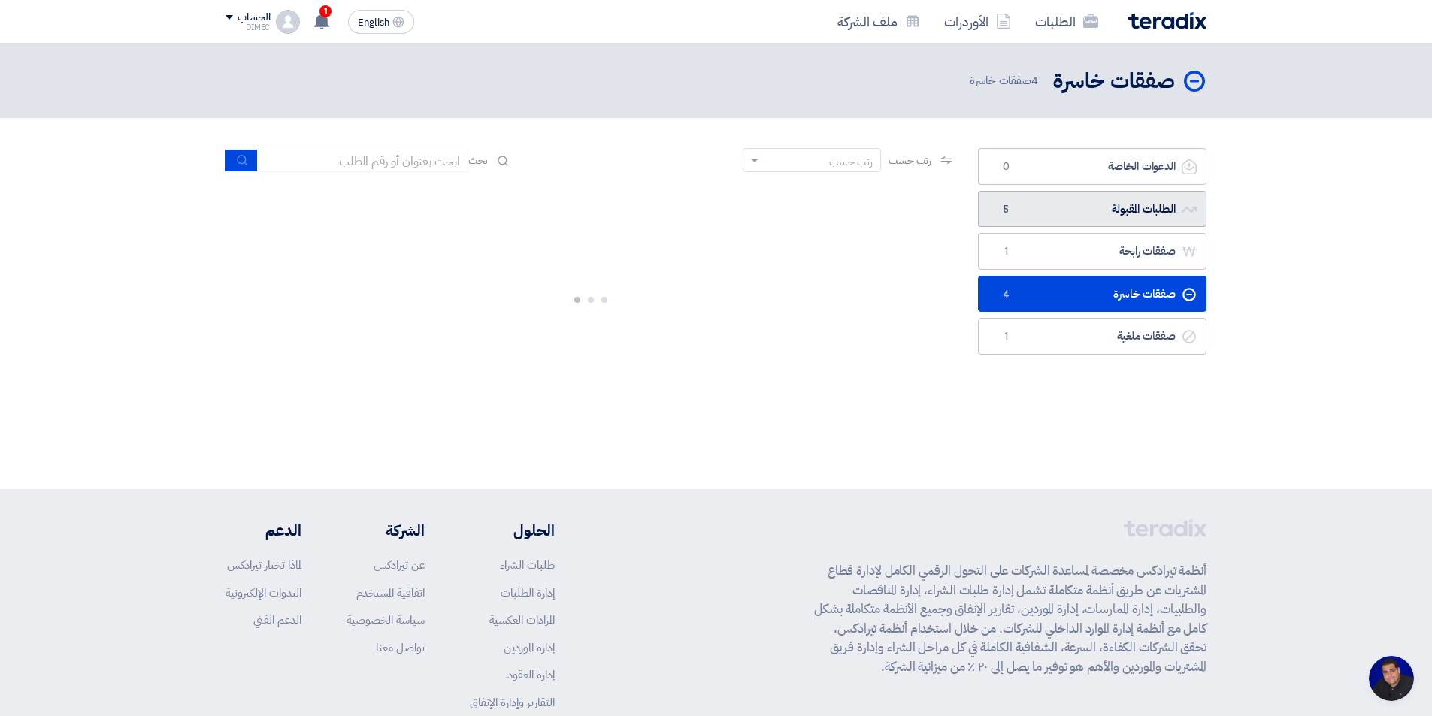
click at [1104, 216] on link "الطلبات المقبولة الطلبات المقبولة 5" at bounding box center [1092, 209] width 228 height 37
